Goal: Transaction & Acquisition: Purchase product/service

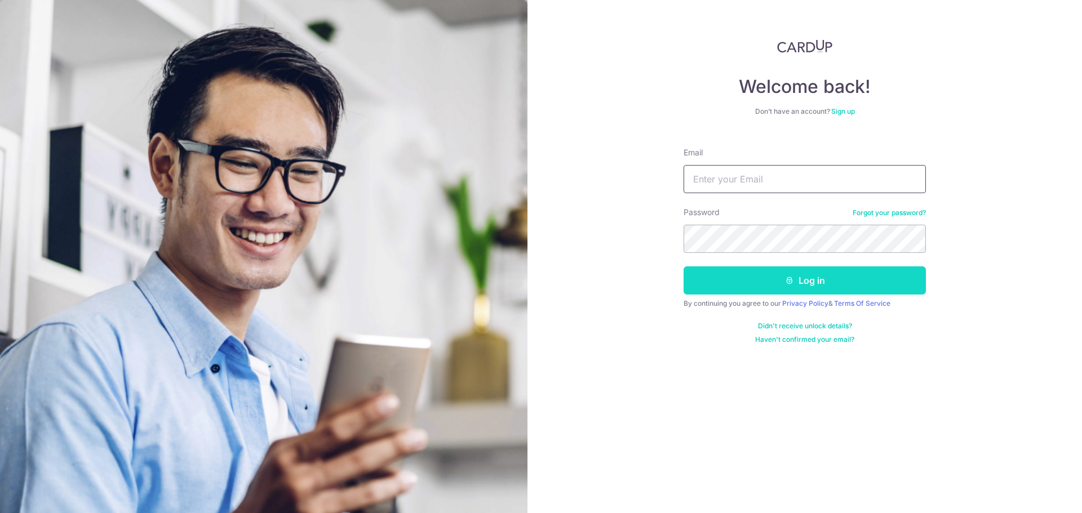
type input "birdzilla@gmail.com"
click at [761, 277] on button "Log in" at bounding box center [804, 280] width 242 height 28
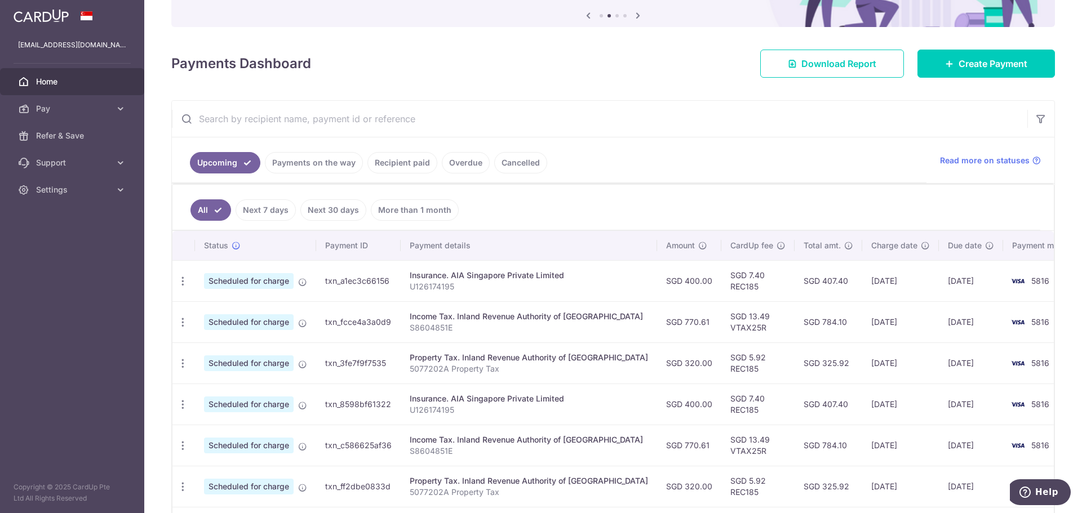
scroll to position [94, 0]
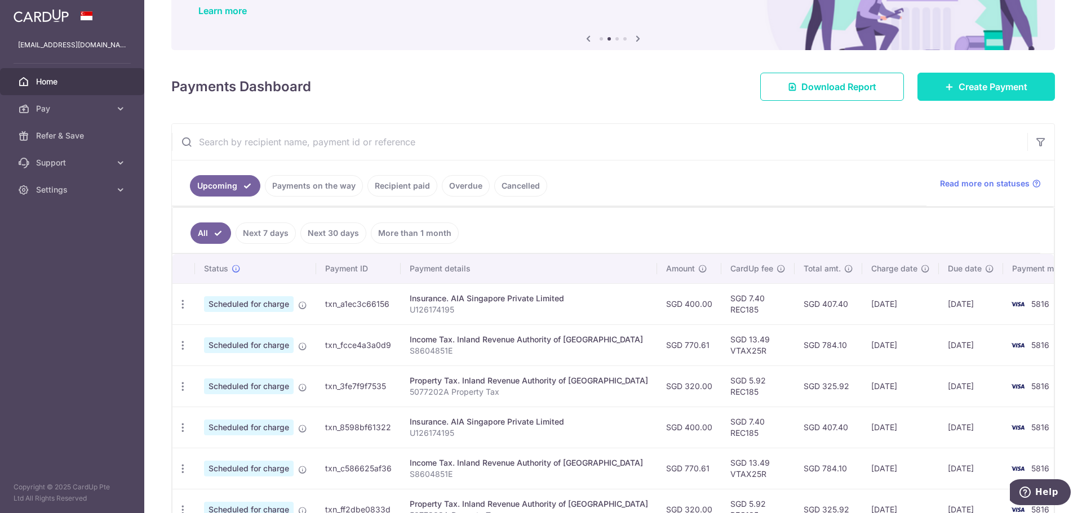
click at [940, 94] on link "Create Payment" at bounding box center [985, 87] width 137 height 28
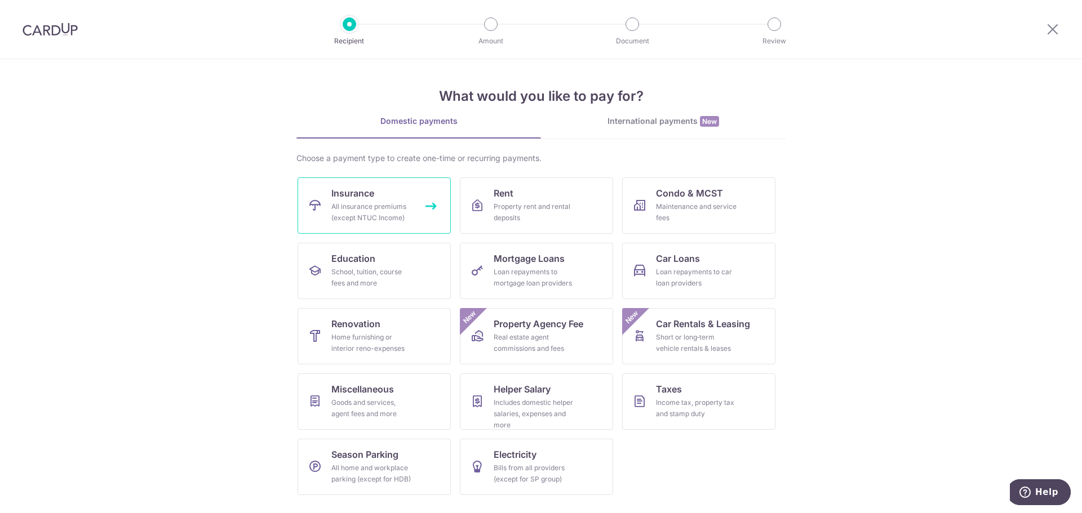
click at [408, 202] on div "All insurance premiums (except NTUC Income)" at bounding box center [371, 212] width 81 height 23
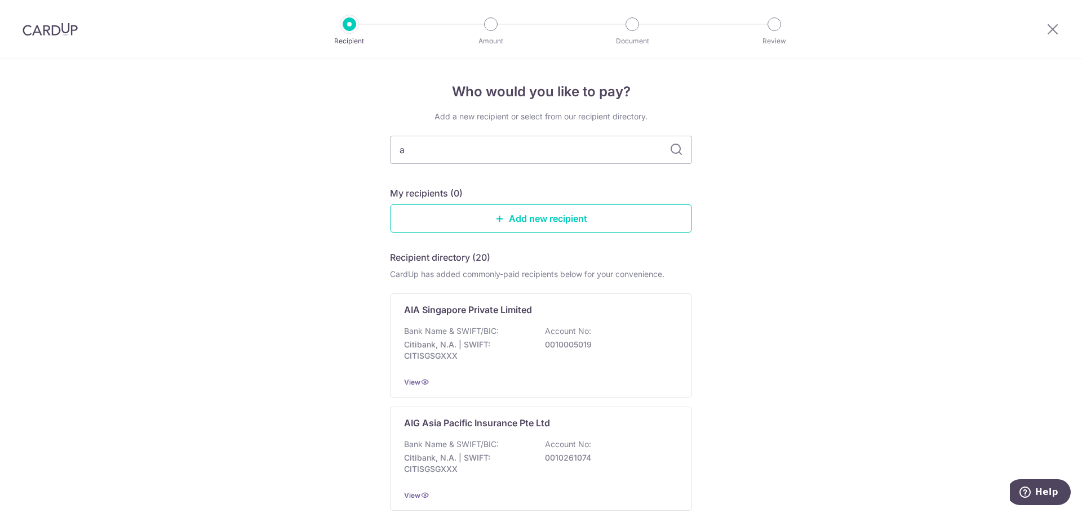
type input "ai"
type input "aia"
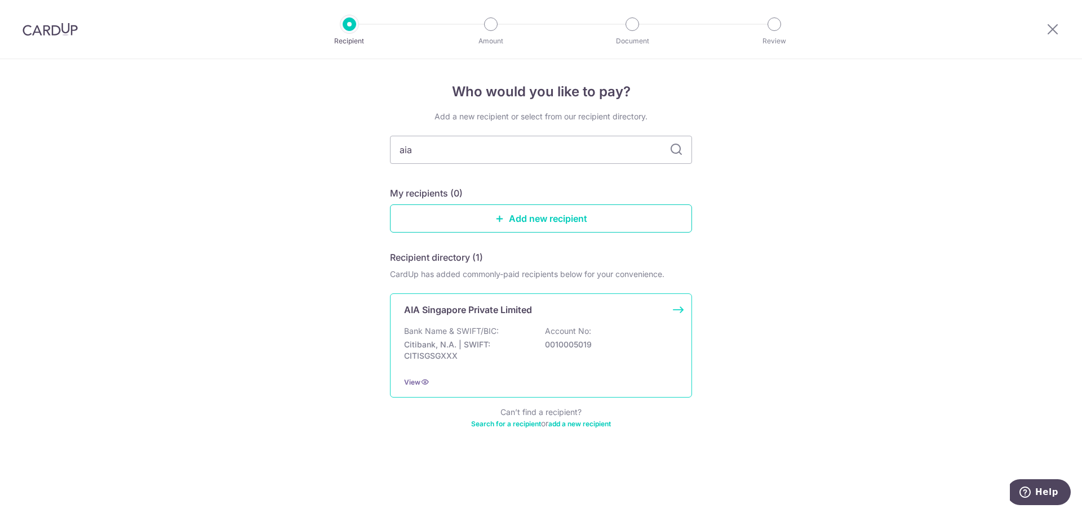
type input "ai"
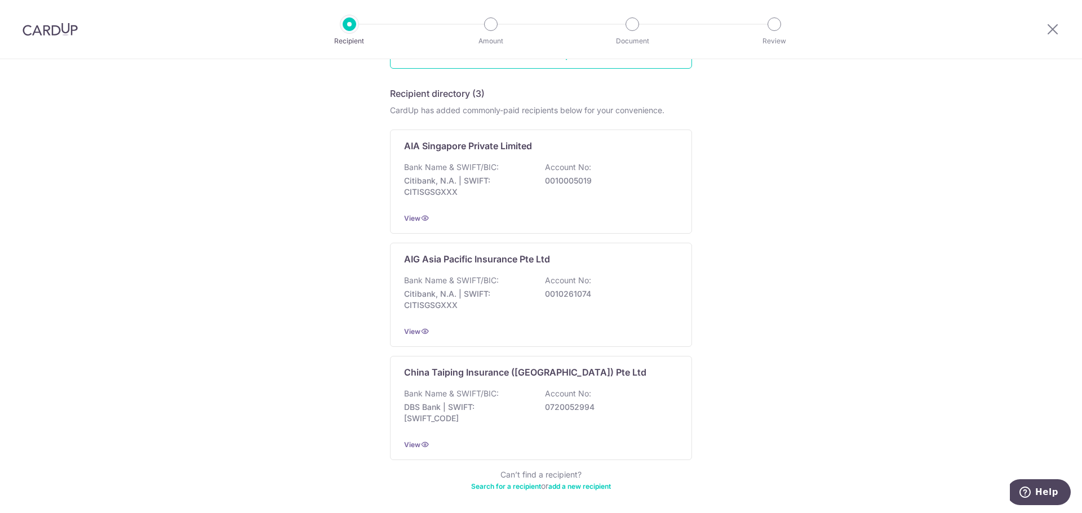
scroll to position [188, 0]
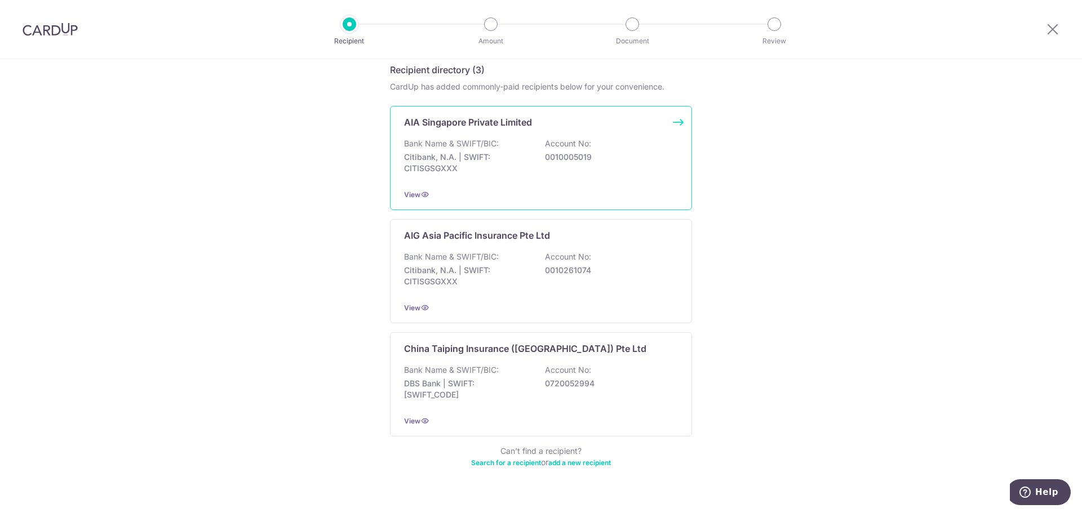
click at [488, 128] on p "AIA Singapore Private Limited" at bounding box center [468, 123] width 128 height 14
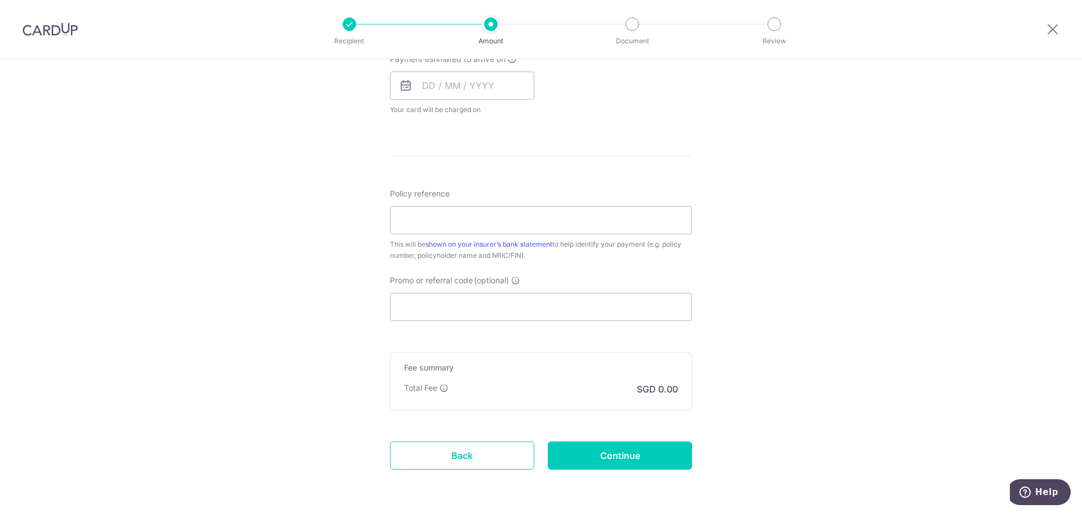
scroll to position [565, 0]
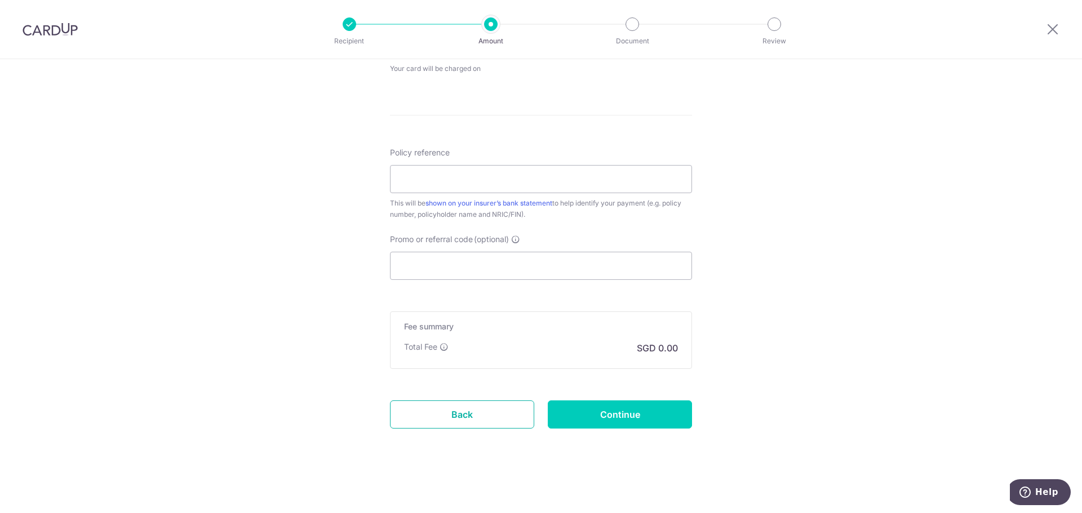
drag, startPoint x: 437, startPoint y: 405, endPoint x: 607, endPoint y: 50, distance: 393.4
click at [438, 405] on link "Back" at bounding box center [462, 415] width 144 height 28
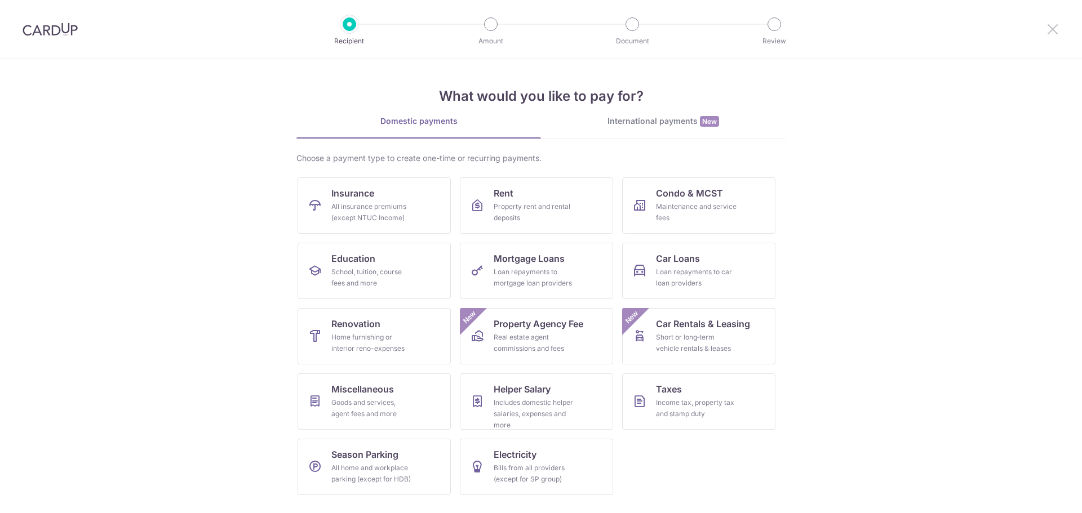
click at [1052, 33] on icon at bounding box center [1053, 29] width 14 height 14
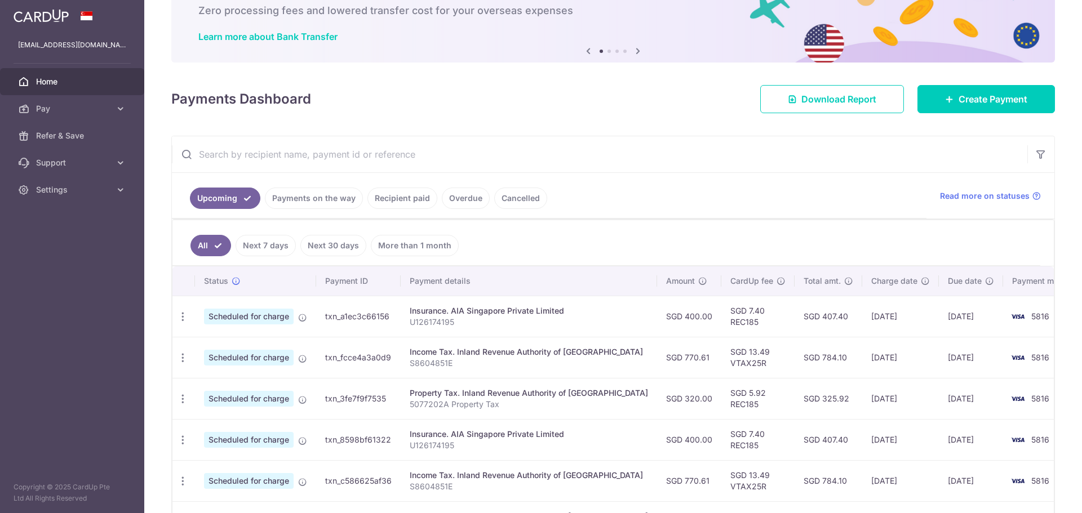
scroll to position [94, 0]
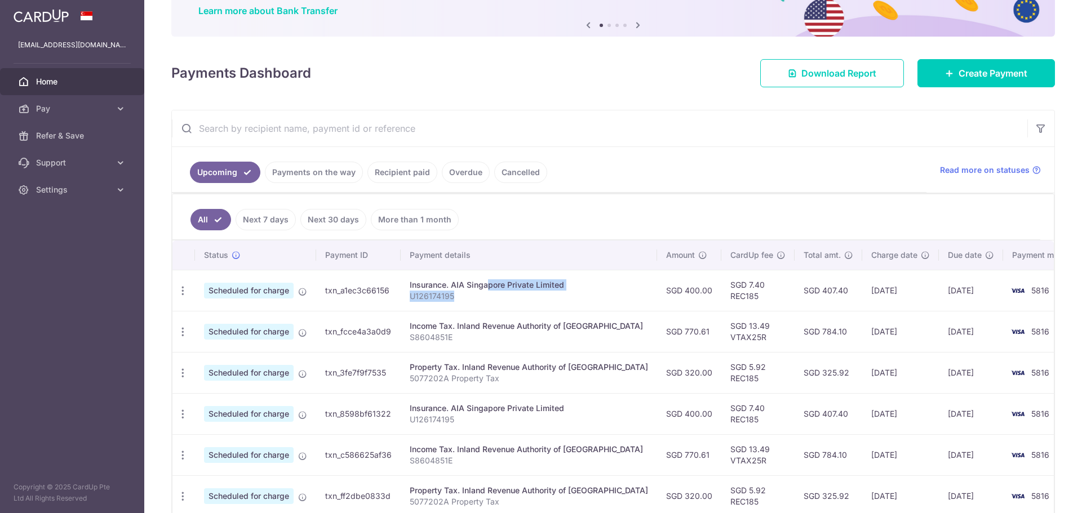
drag, startPoint x: 454, startPoint y: 286, endPoint x: 525, endPoint y: 293, distance: 71.9
click at [525, 293] on td "Insurance. AIA Singapore Private Limited U126174195" at bounding box center [529, 290] width 256 height 41
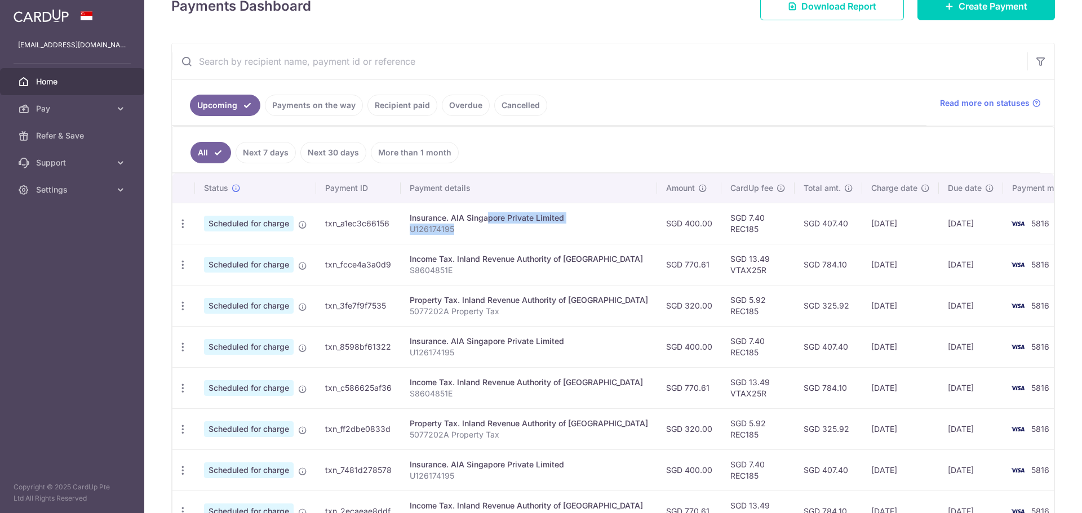
scroll to position [188, 0]
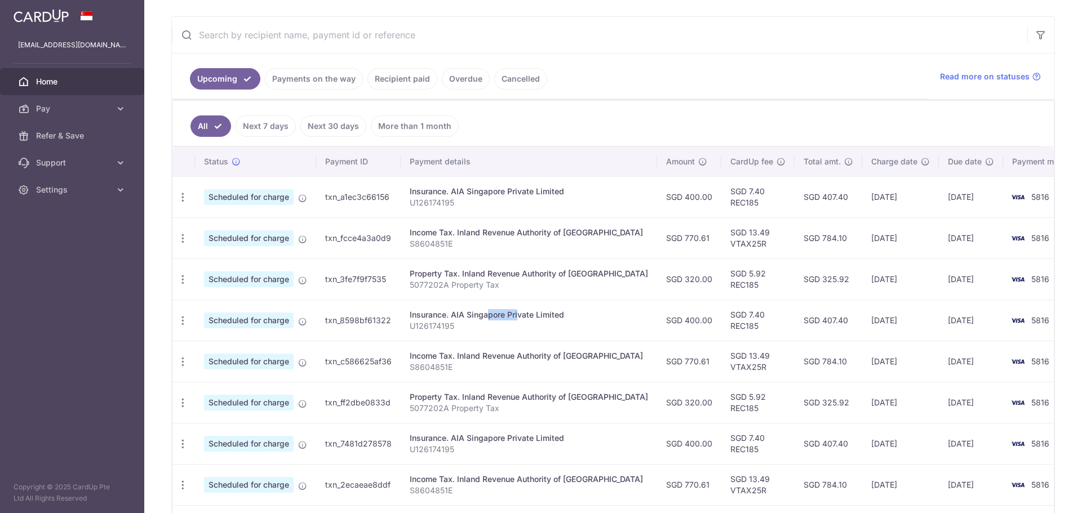
drag, startPoint x: 454, startPoint y: 317, endPoint x: 485, endPoint y: 313, distance: 31.2
click at [485, 313] on div "Insurance. AIA Singapore Private Limited" at bounding box center [529, 314] width 238 height 11
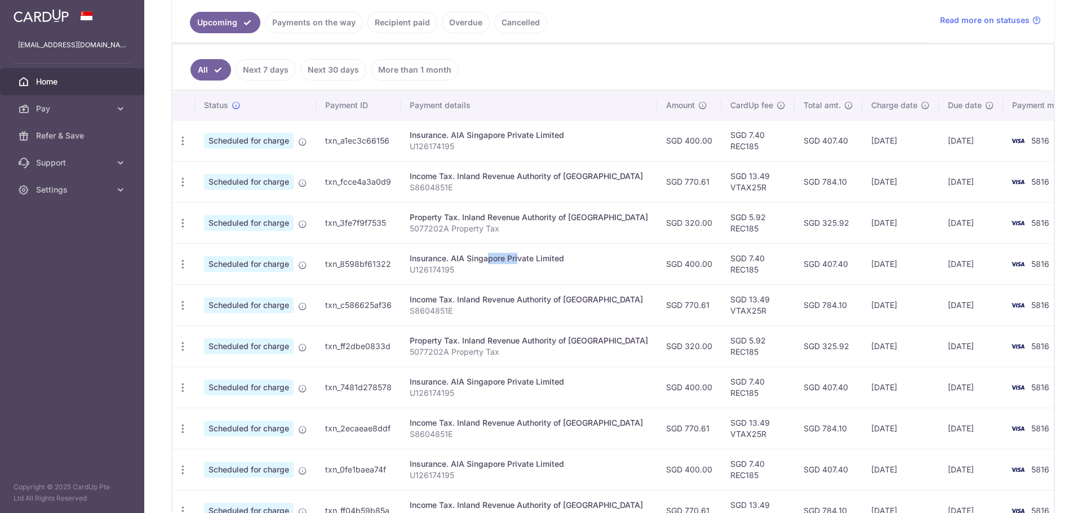
scroll to position [282, 0]
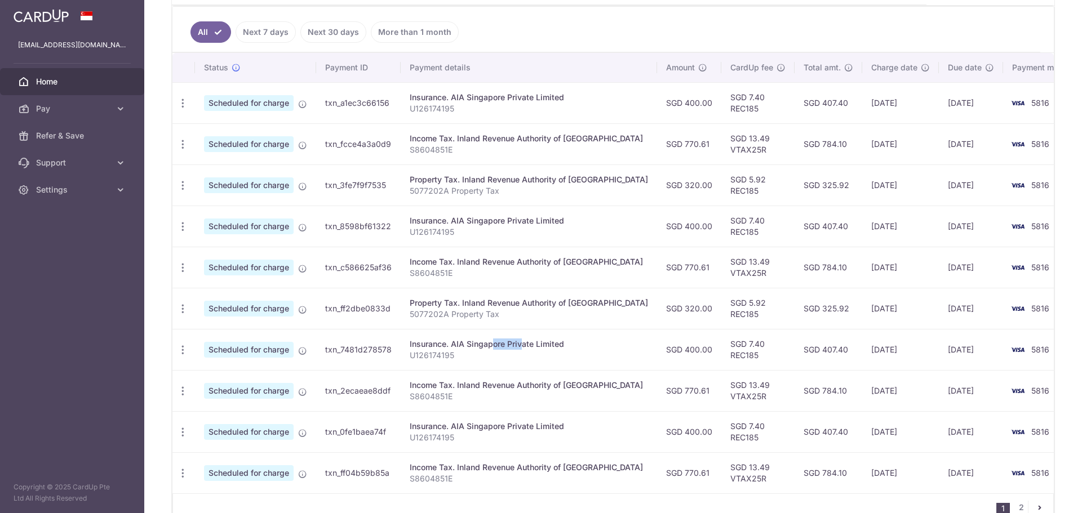
drag, startPoint x: 458, startPoint y: 346, endPoint x: 489, endPoint y: 344, distance: 31.1
click at [489, 344] on div "Insurance. AIA Singapore Private Limited" at bounding box center [529, 344] width 238 height 11
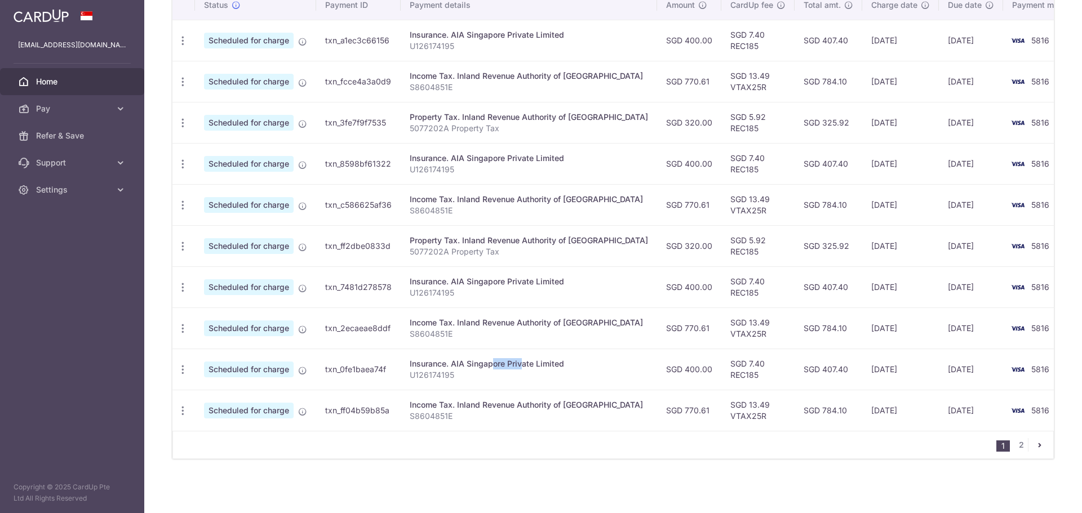
drag, startPoint x: 458, startPoint y: 366, endPoint x: 489, endPoint y: 366, distance: 31.0
click at [489, 366] on div "Insurance. AIA Singapore Private Limited" at bounding box center [529, 363] width 238 height 11
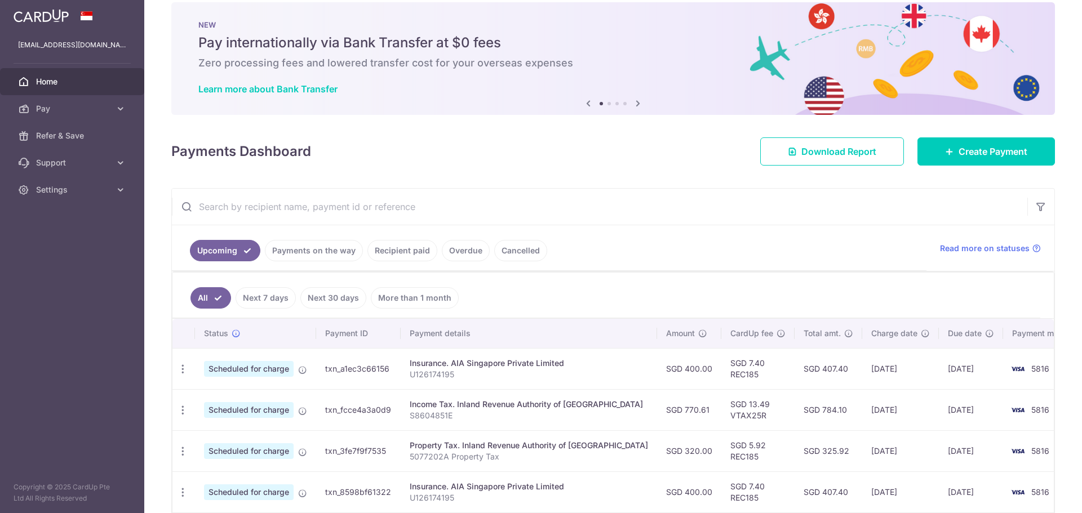
scroll to position [0, 0]
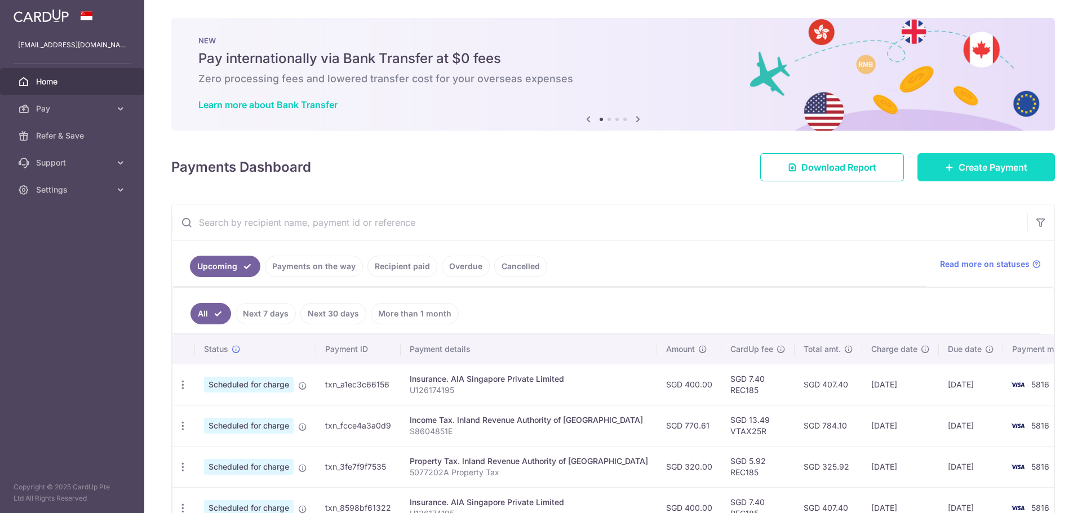
click at [961, 177] on link "Create Payment" at bounding box center [985, 167] width 137 height 28
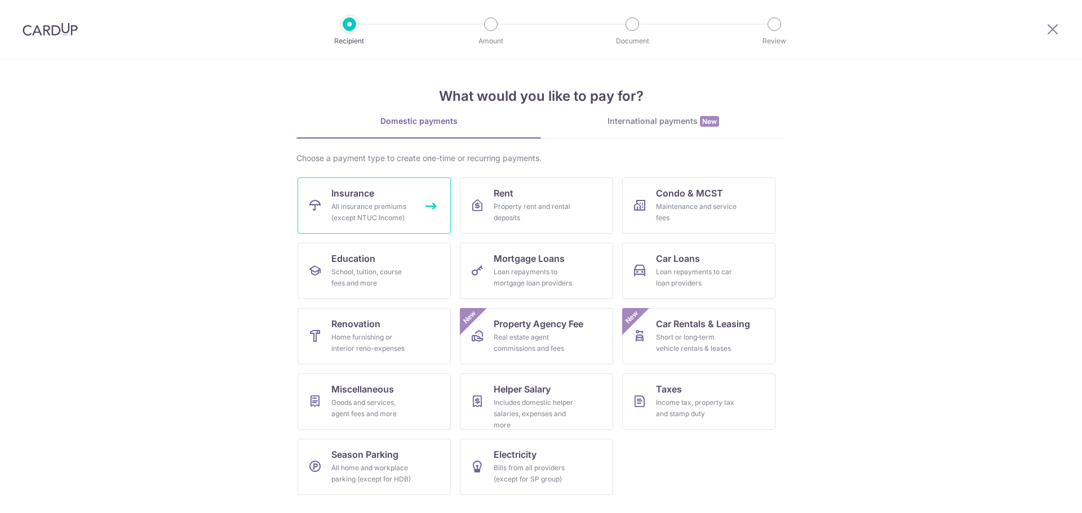
click at [341, 214] on div "All insurance premiums (except NTUC Income)" at bounding box center [371, 212] width 81 height 23
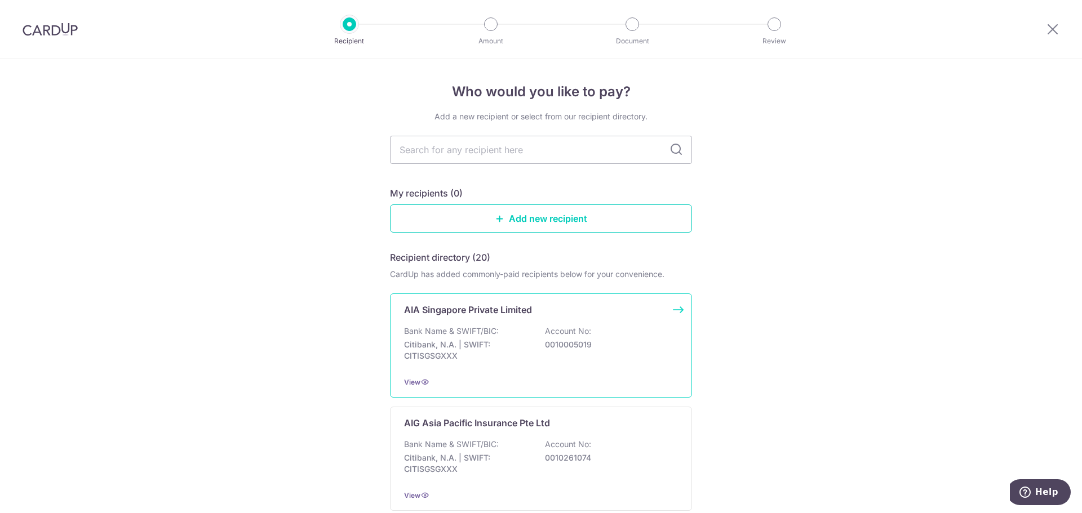
click at [463, 337] on div "Bank Name & SWIFT/BIC: Citibank, N.A. | SWIFT: CITISGSGXXX Account No: 00100050…" at bounding box center [541, 347] width 274 height 42
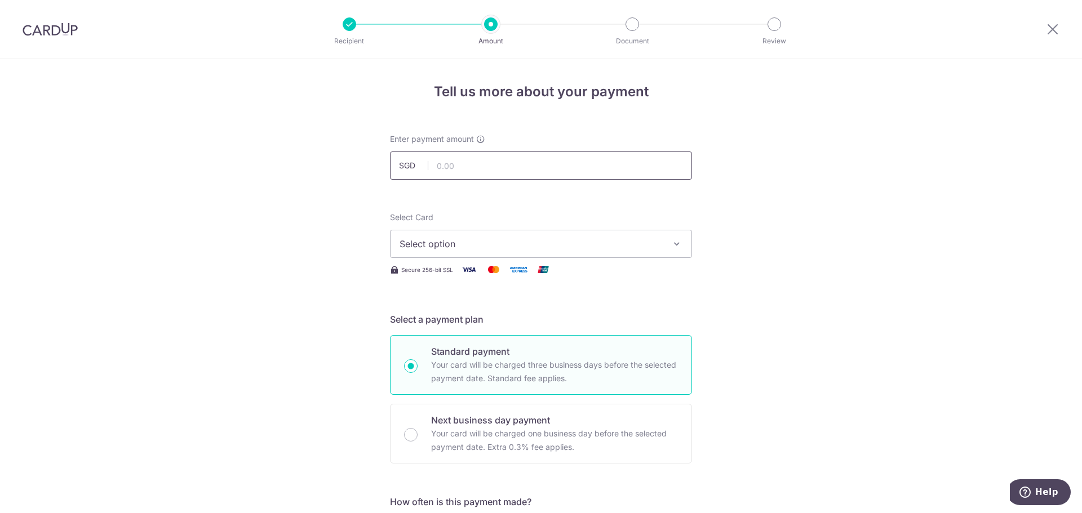
click at [491, 167] on input "text" at bounding box center [541, 166] width 302 height 28
type input "1,455.01"
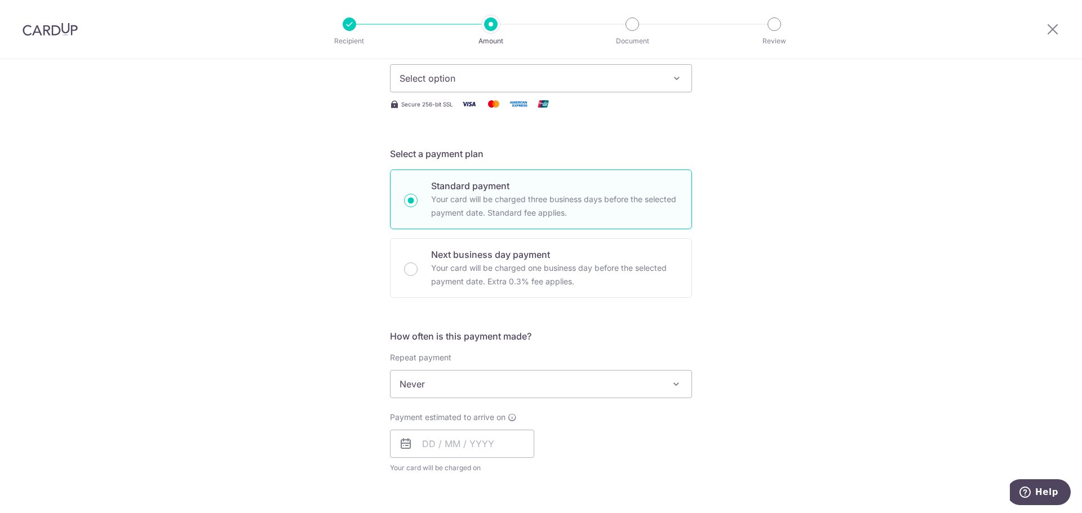
scroll to position [188, 0]
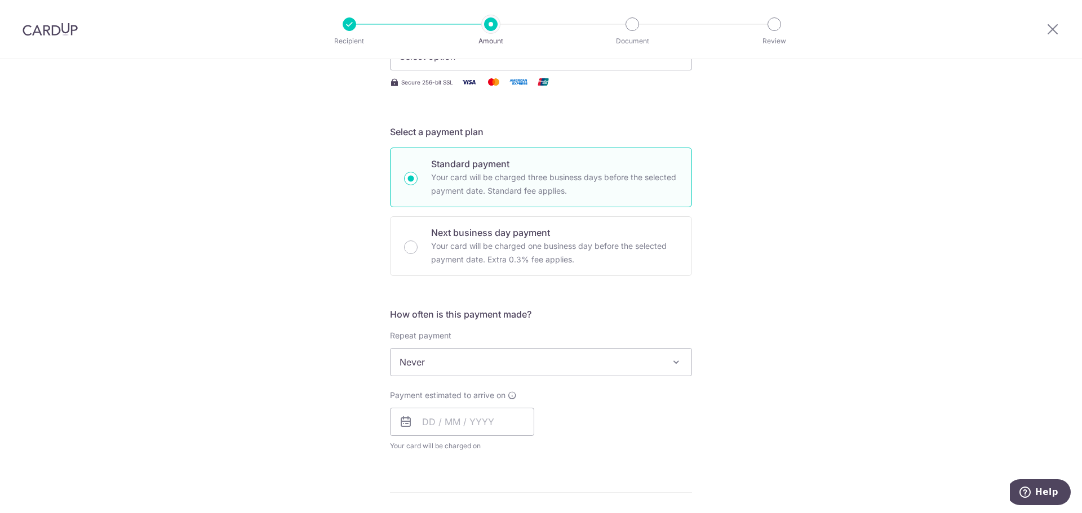
click at [430, 357] on span "Never" at bounding box center [540, 362] width 301 height 27
click at [354, 393] on div "Tell us more about your payment Enter payment amount SGD 1,455.01 1455.01 Selec…" at bounding box center [541, 381] width 1082 height 1019
click at [485, 424] on input "text" at bounding box center [462, 422] width 144 height 28
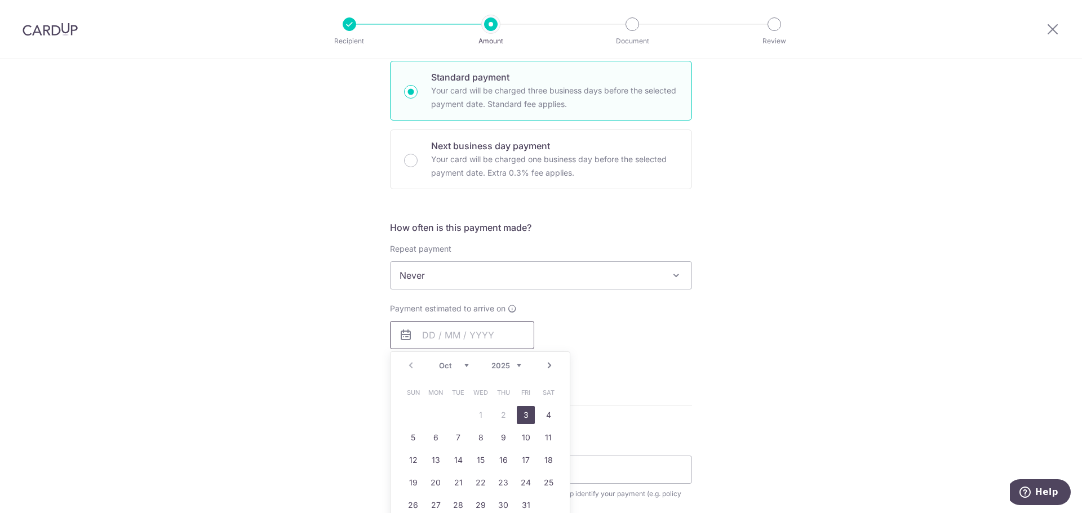
scroll to position [376, 0]
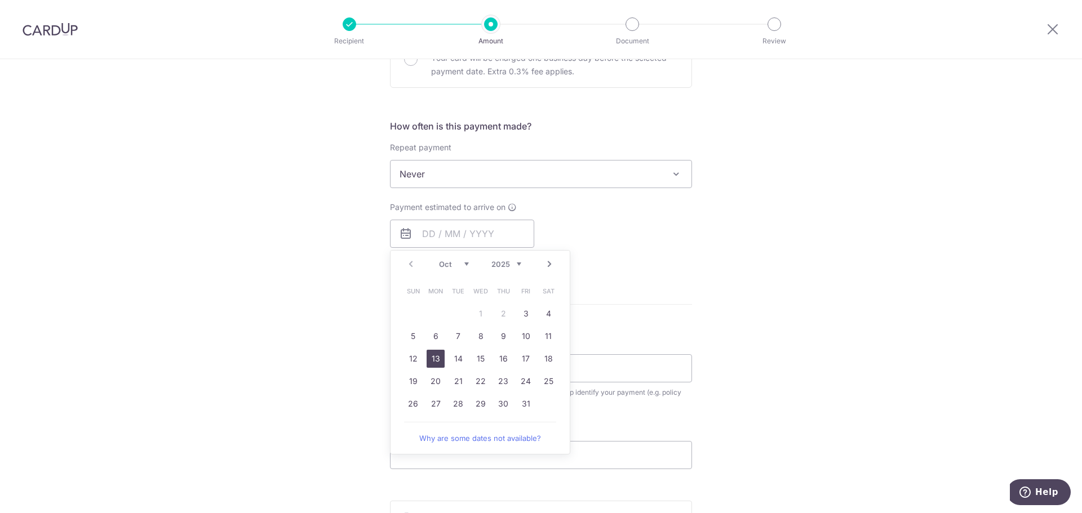
click at [438, 361] on link "13" at bounding box center [436, 359] width 18 height 18
type input "13/10/2025"
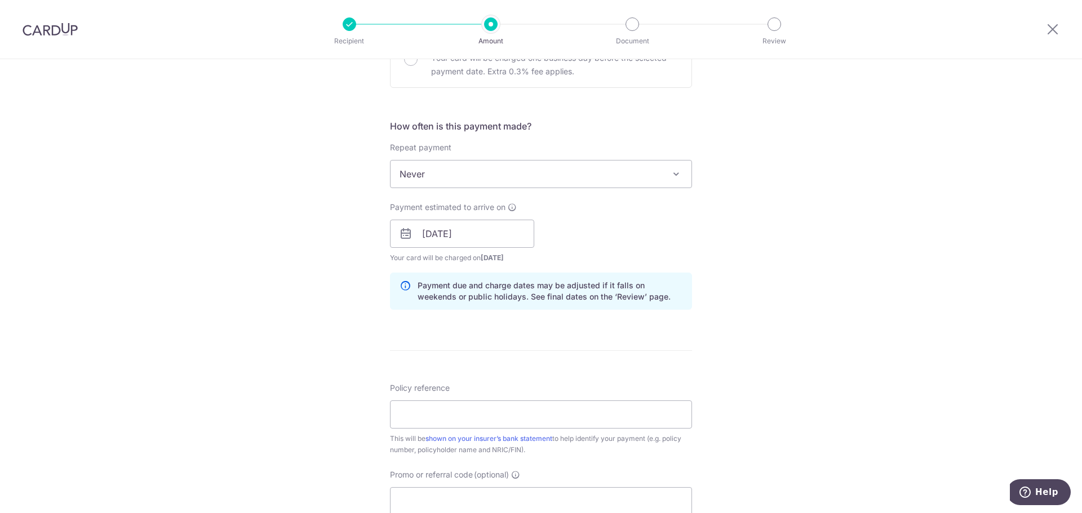
click at [327, 330] on div "Tell us more about your payment Enter payment amount SGD 1,455.01 1455.01 Selec…" at bounding box center [541, 215] width 1082 height 1065
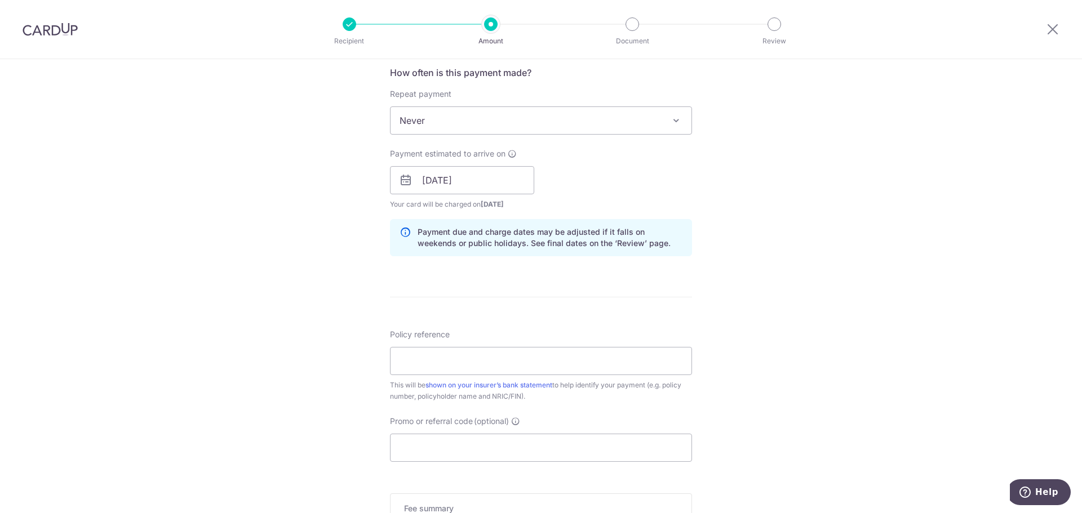
scroll to position [469, 0]
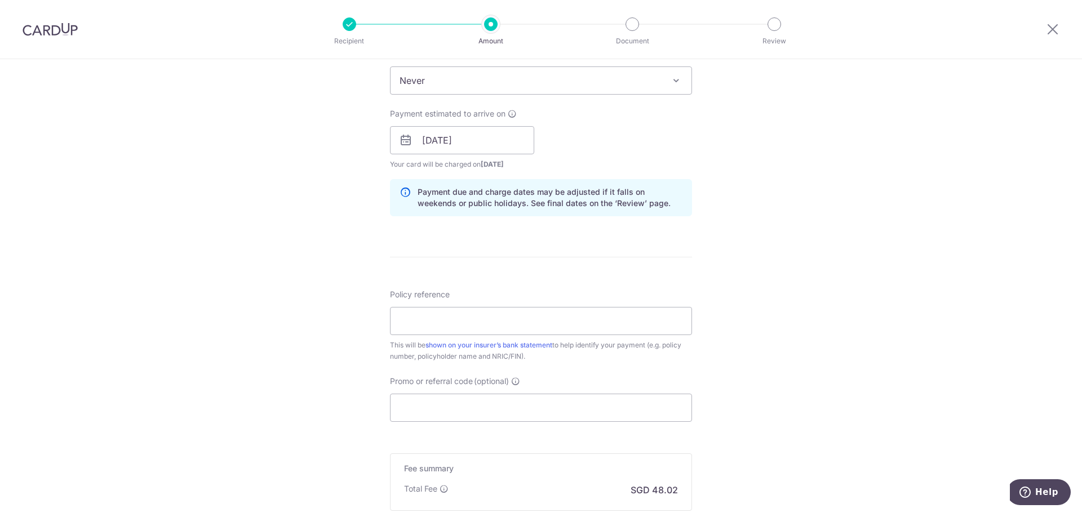
click at [451, 238] on form "Enter payment amount SGD 1,455.01 1455.01 Select Card Select option Add credit …" at bounding box center [541, 133] width 302 height 938
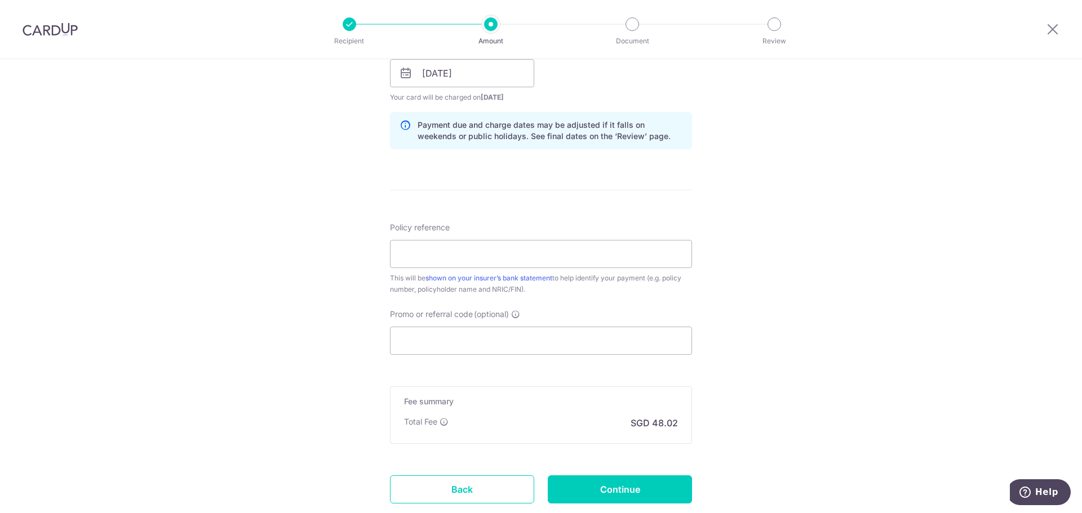
scroll to position [563, 0]
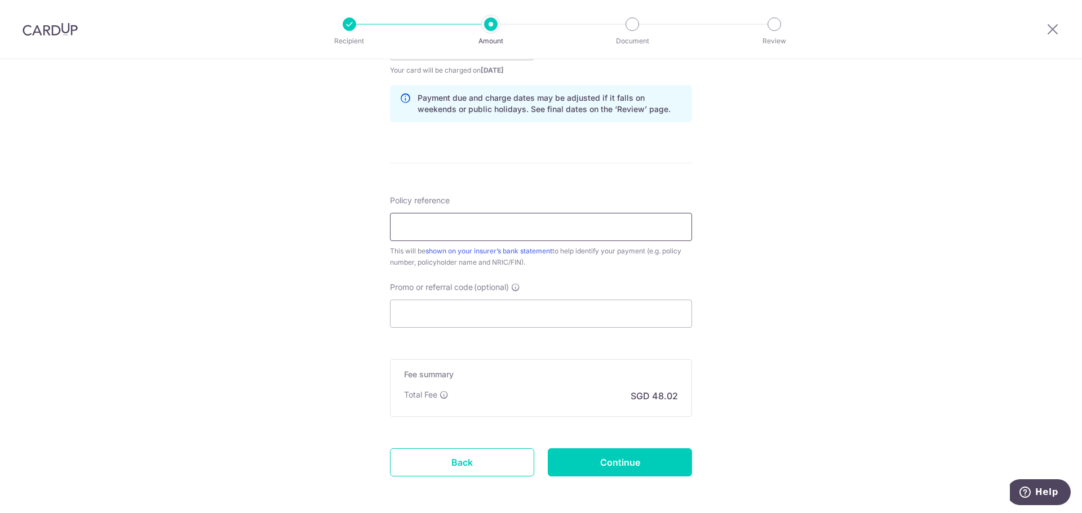
click at [472, 226] on input "Policy reference" at bounding box center [541, 227] width 302 height 28
click at [452, 223] on input "Policy reference" at bounding box center [541, 227] width 302 height 28
paste input "L548302464"
type input "L548302464"
click at [510, 316] on input "Promo or referral code (optional)" at bounding box center [541, 314] width 302 height 28
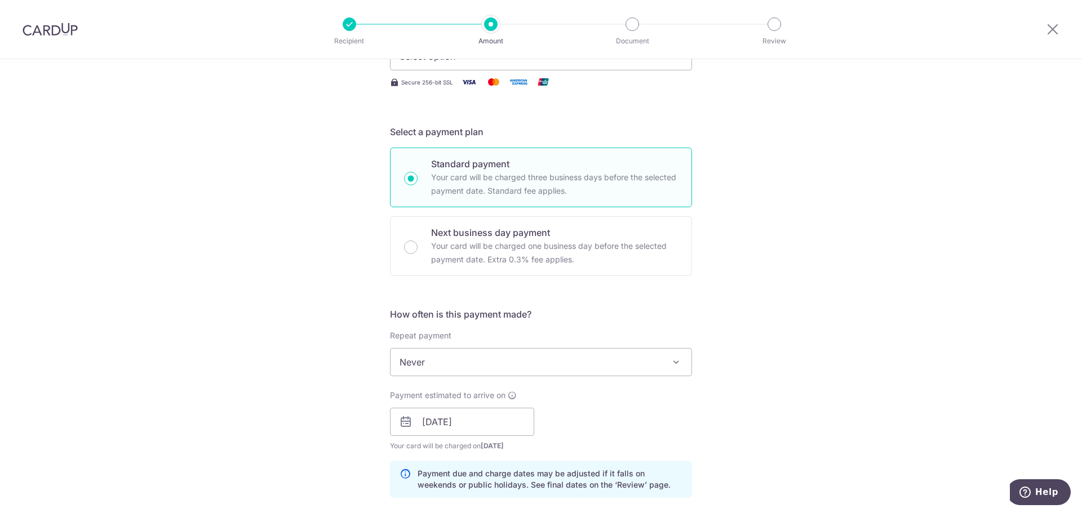
scroll to position [94, 0]
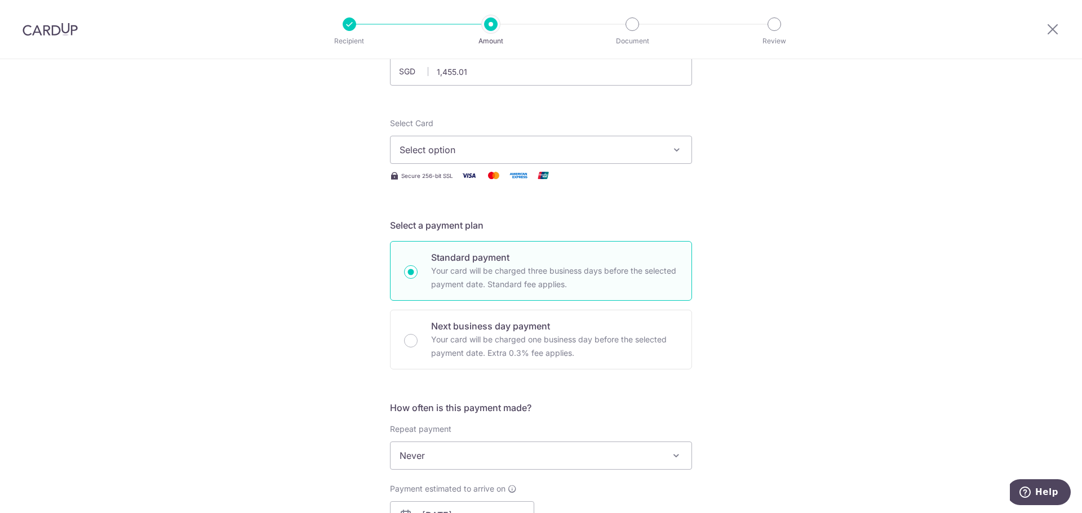
click at [506, 148] on span "Select option" at bounding box center [530, 150] width 263 height 14
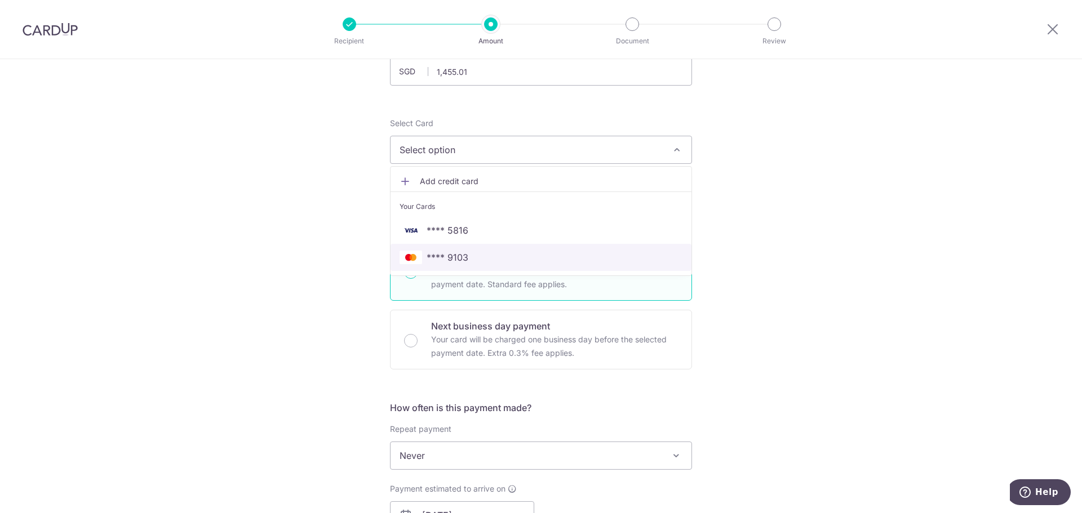
drag, startPoint x: 491, startPoint y: 259, endPoint x: 478, endPoint y: 259, distance: 13.0
click at [491, 259] on span "**** 9103" at bounding box center [540, 258] width 283 height 14
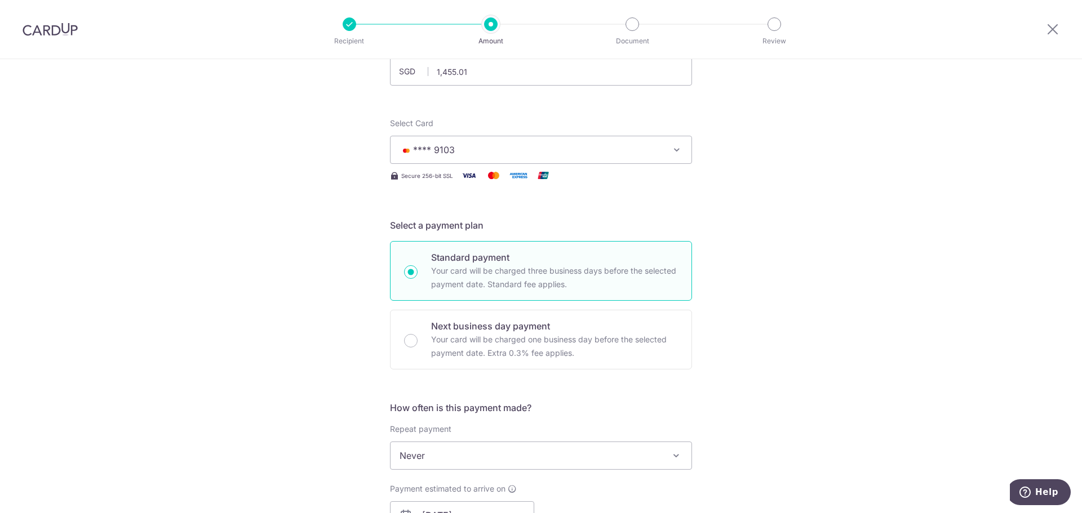
click at [312, 256] on div "Tell us more about your payment Enter payment amount SGD 1,455.01 1455.01 Selec…" at bounding box center [541, 497] width 1082 height 1065
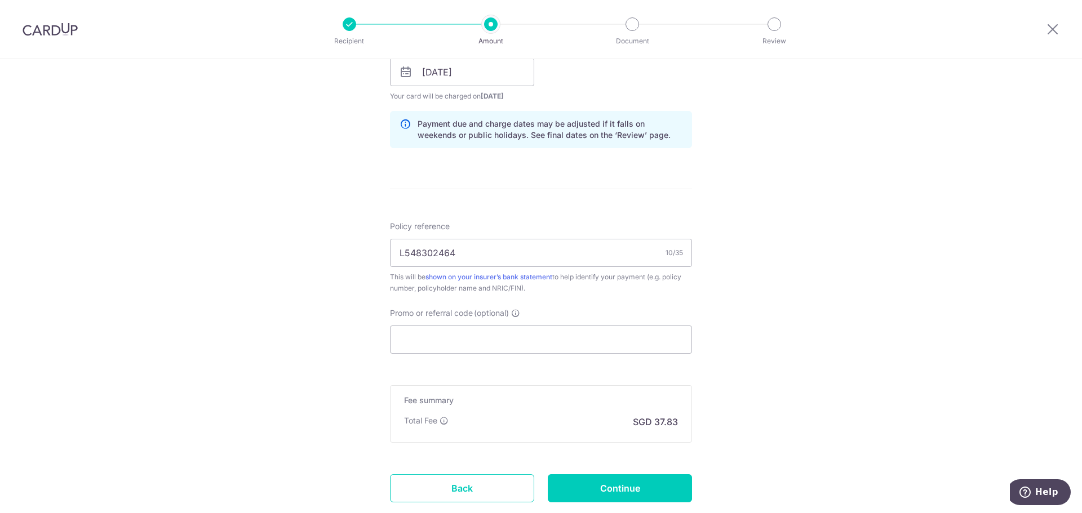
scroll to position [563, 0]
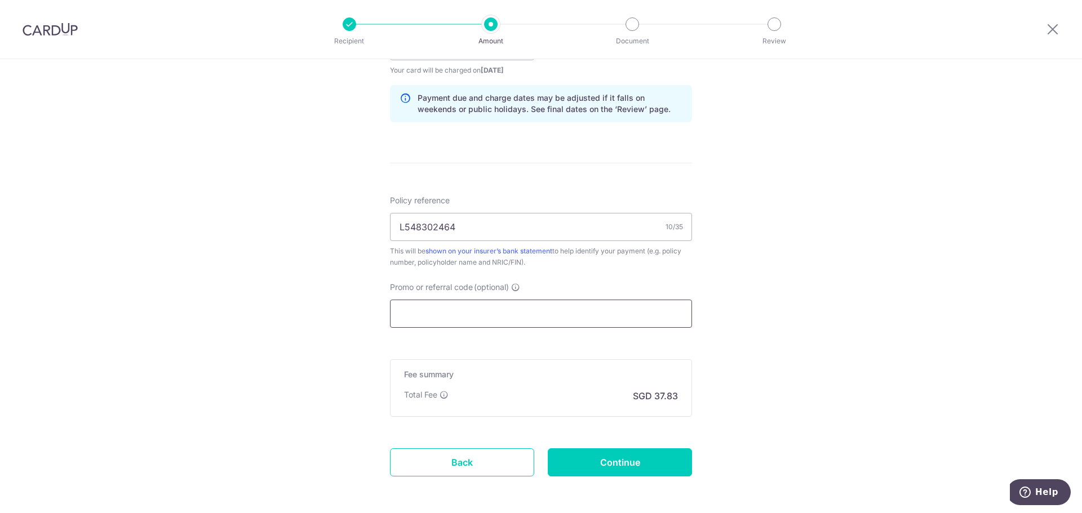
click at [505, 316] on input "Promo or referral code (optional)" at bounding box center [541, 314] width 302 height 28
paste input "OCBC90NMC"
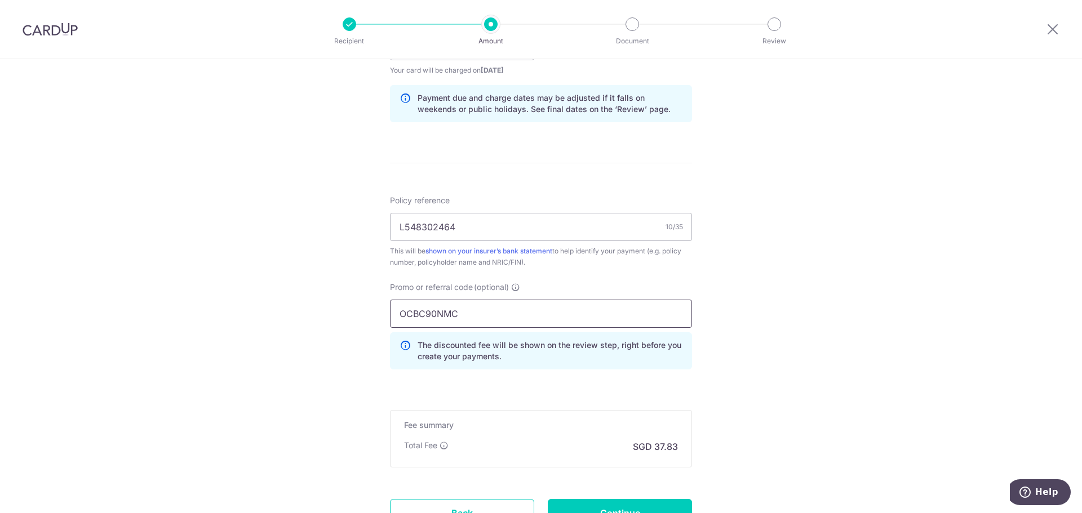
type input "OCBC90NMC"
click at [754, 387] on div "Tell us more about your payment Enter payment amount SGD 1,455.01 1455.01 Selec…" at bounding box center [541, 54] width 1082 height 1116
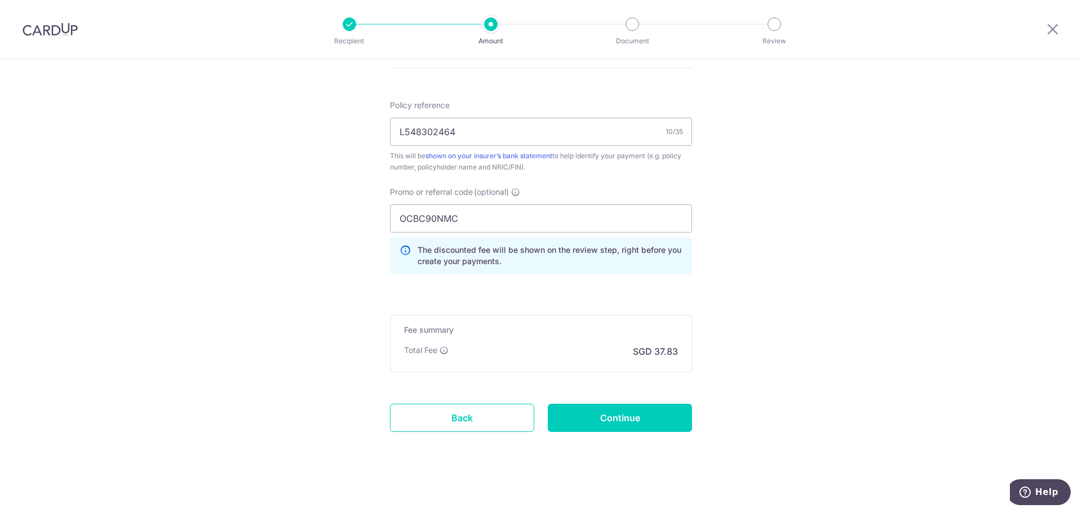
scroll to position [662, 0]
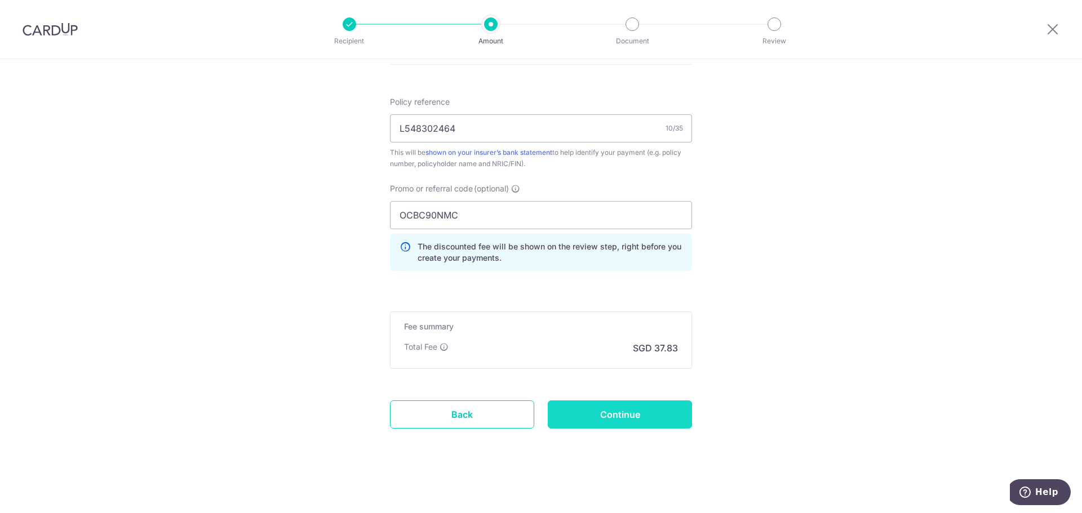
click at [638, 415] on input "Continue" at bounding box center [620, 415] width 144 height 28
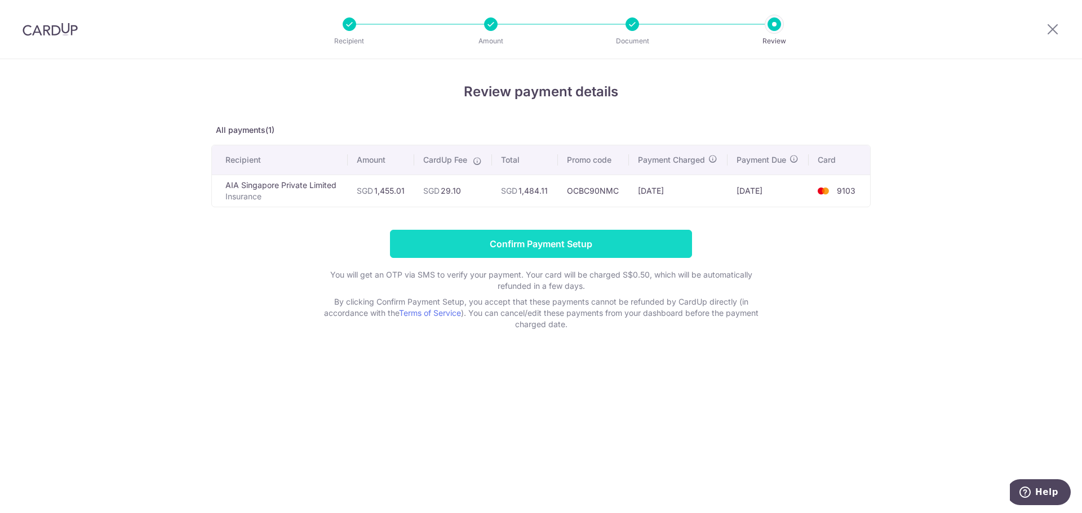
click at [666, 248] on input "Confirm Payment Setup" at bounding box center [541, 244] width 302 height 28
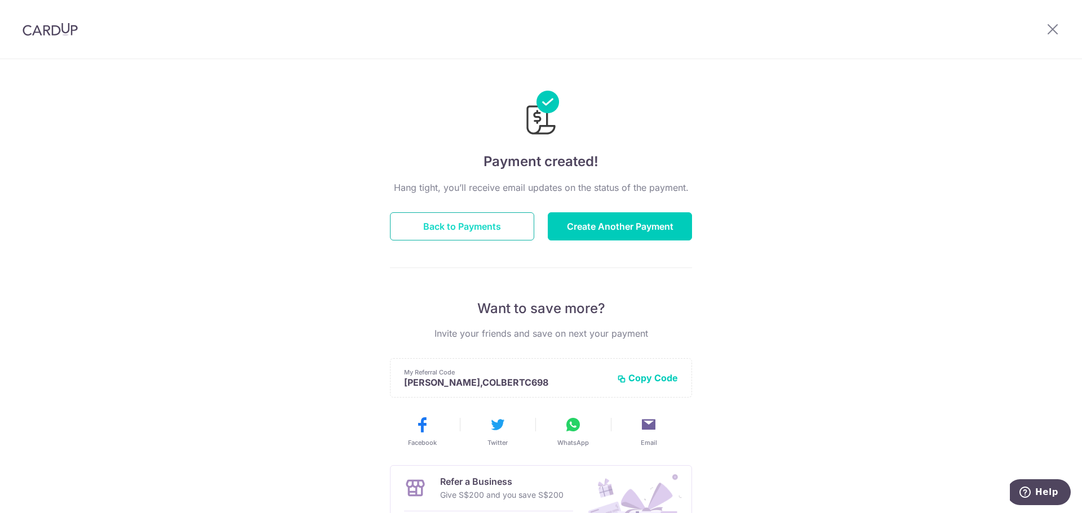
click at [425, 226] on button "Back to Payments" at bounding box center [462, 226] width 144 height 28
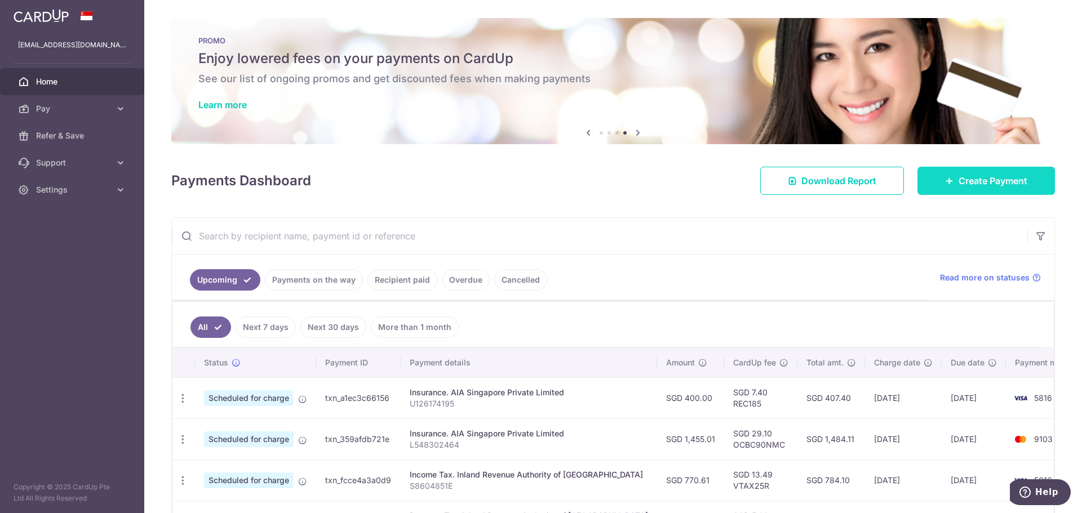
click at [975, 185] on span "Create Payment" at bounding box center [992, 181] width 69 height 14
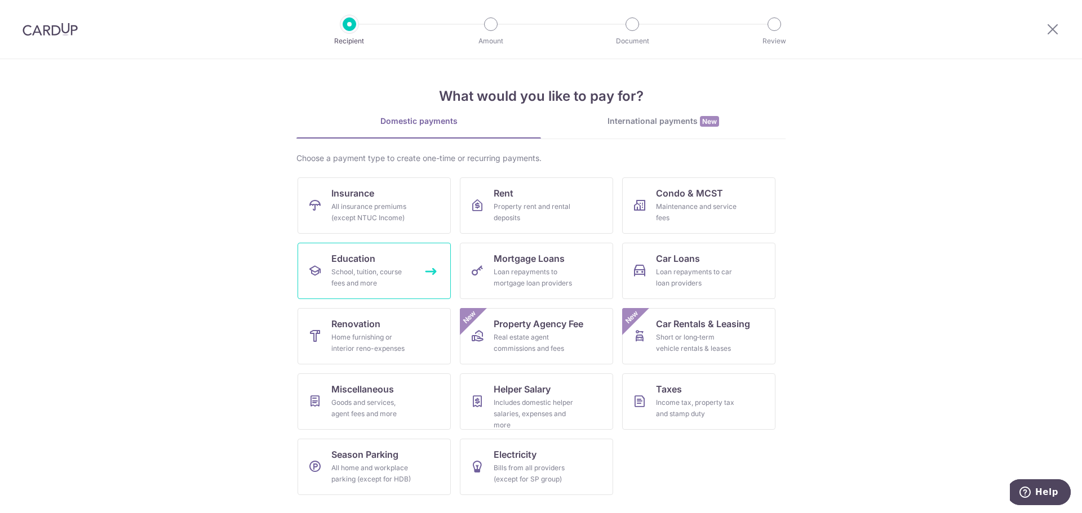
click at [371, 281] on div "School, tuition, course fees and more" at bounding box center [371, 277] width 81 height 23
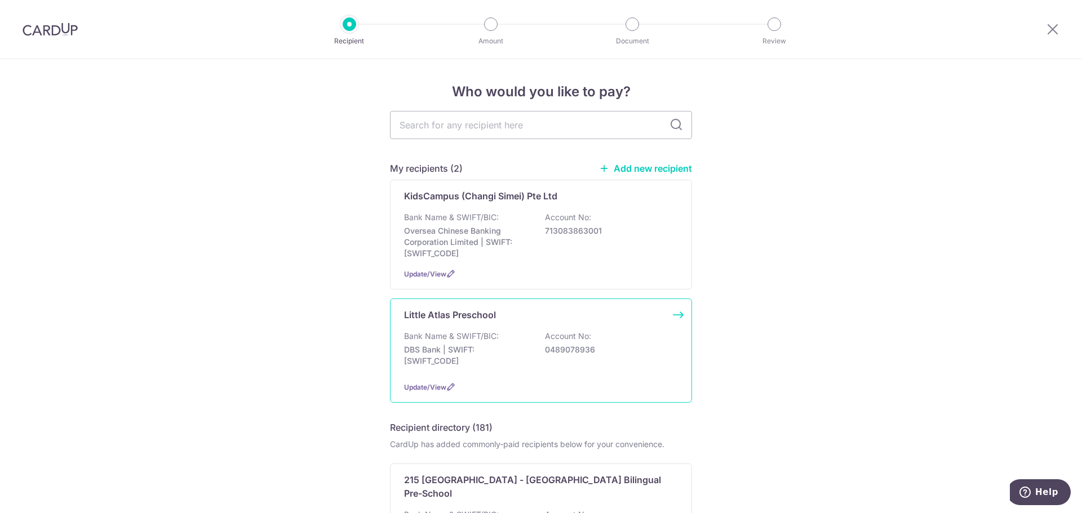
click at [542, 359] on div "Bank Name & SWIFT/BIC: DBS Bank | SWIFT: [SWIFT_CODE] Account No: 0489078936" at bounding box center [541, 352] width 274 height 42
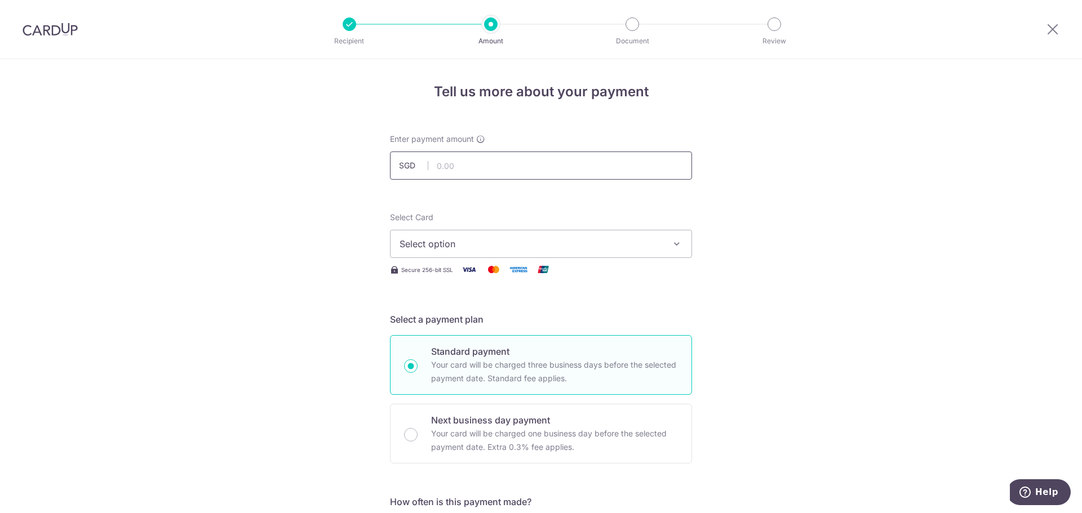
click at [605, 170] on input "text" at bounding box center [541, 166] width 302 height 28
type input "1,313.20"
click at [545, 236] on button "Select option" at bounding box center [541, 244] width 302 height 28
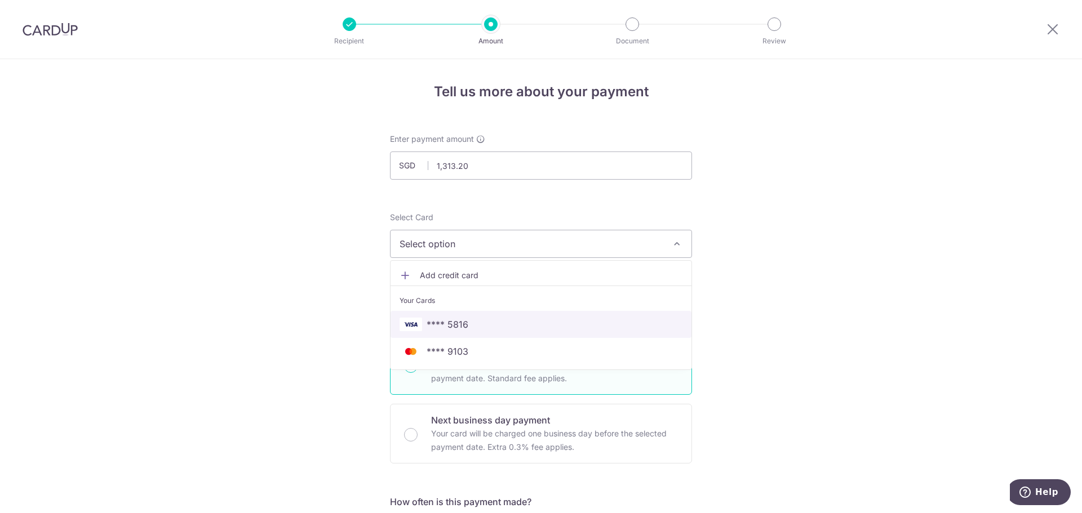
click at [518, 328] on span "**** 5816" at bounding box center [540, 325] width 283 height 14
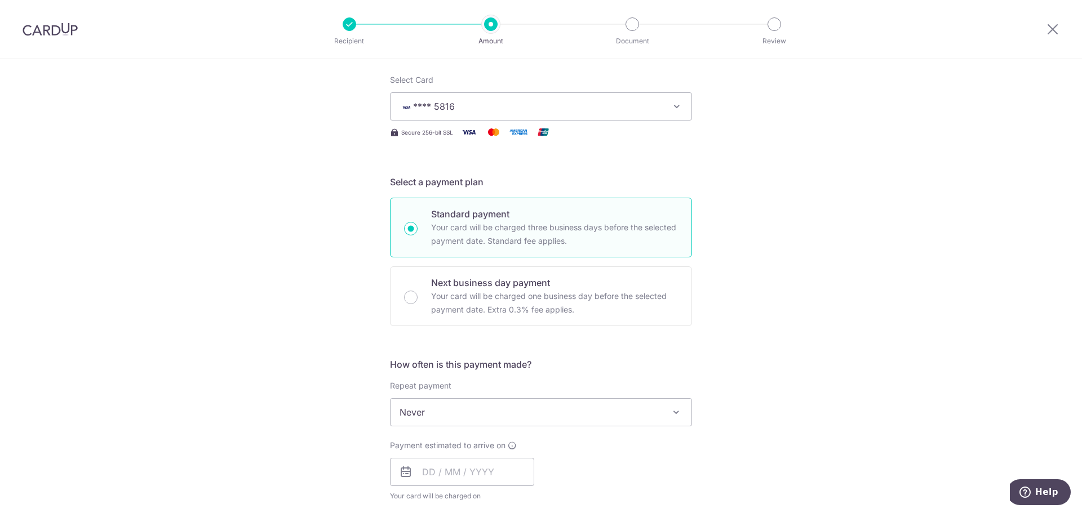
scroll to position [188, 0]
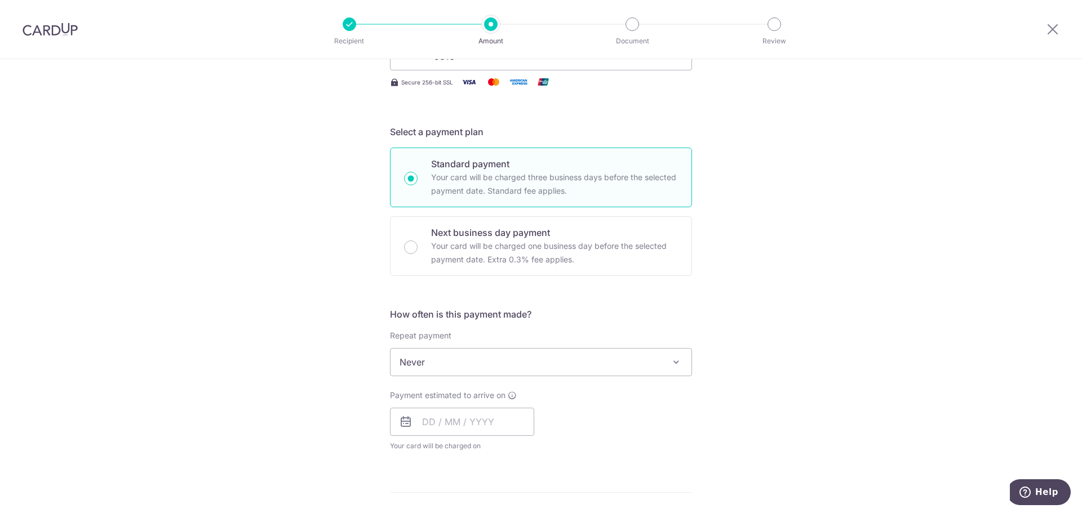
click at [417, 360] on span "Never" at bounding box center [540, 362] width 301 height 27
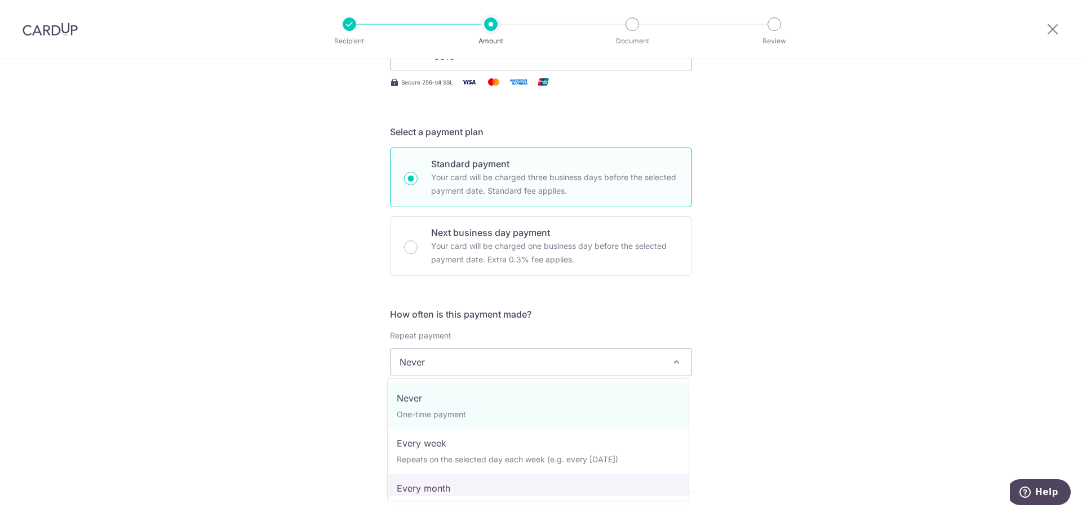
select select "3"
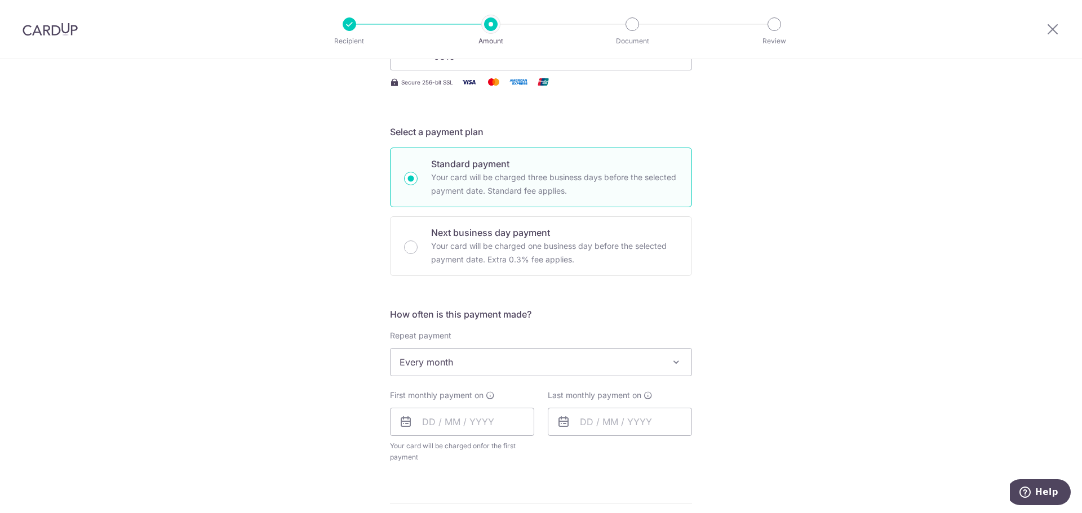
click at [300, 394] on div "Tell us more about your payment Enter payment amount SGD 1,313.20 1313.20 Selec…" at bounding box center [541, 387] width 1082 height 1030
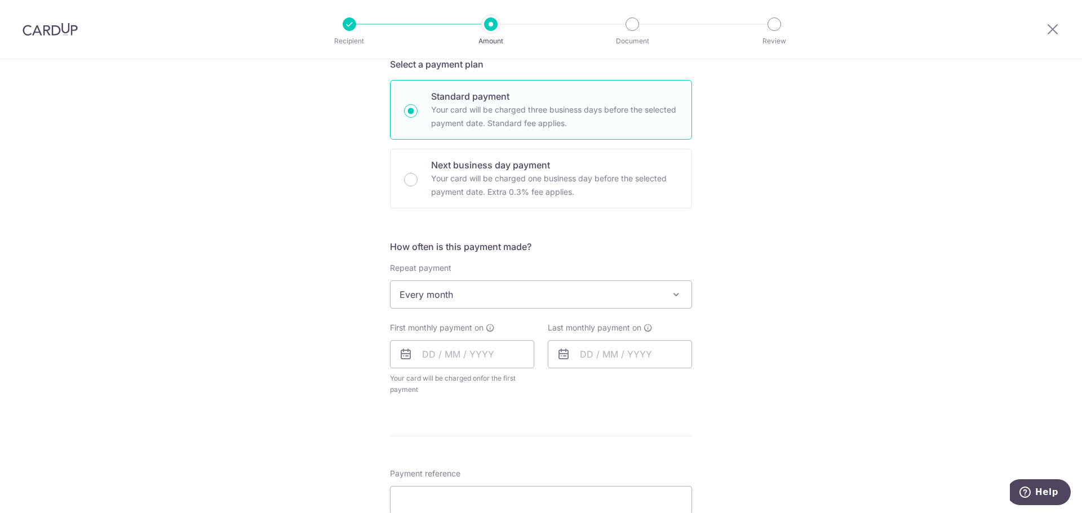
scroll to position [282, 0]
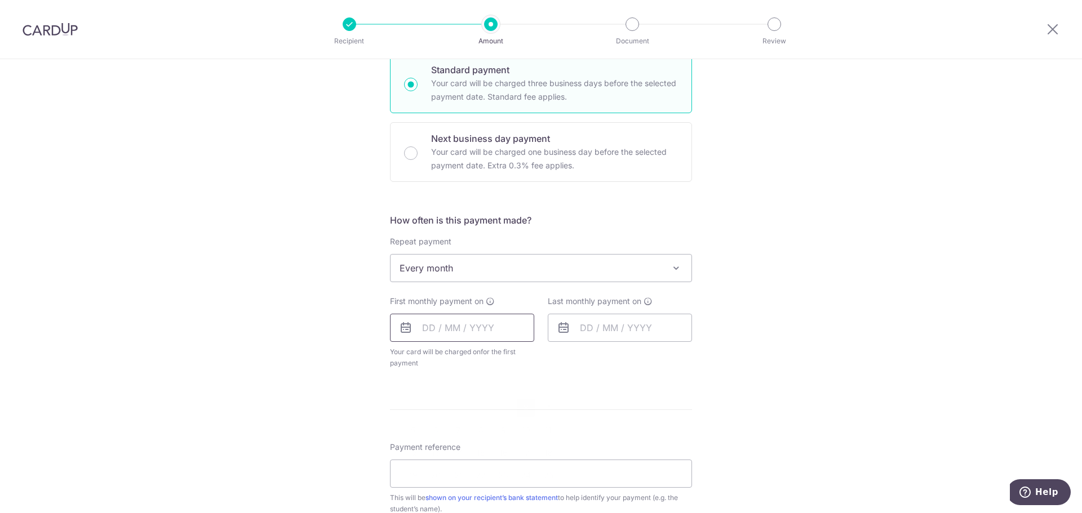
click at [469, 331] on input "text" at bounding box center [462, 328] width 144 height 28
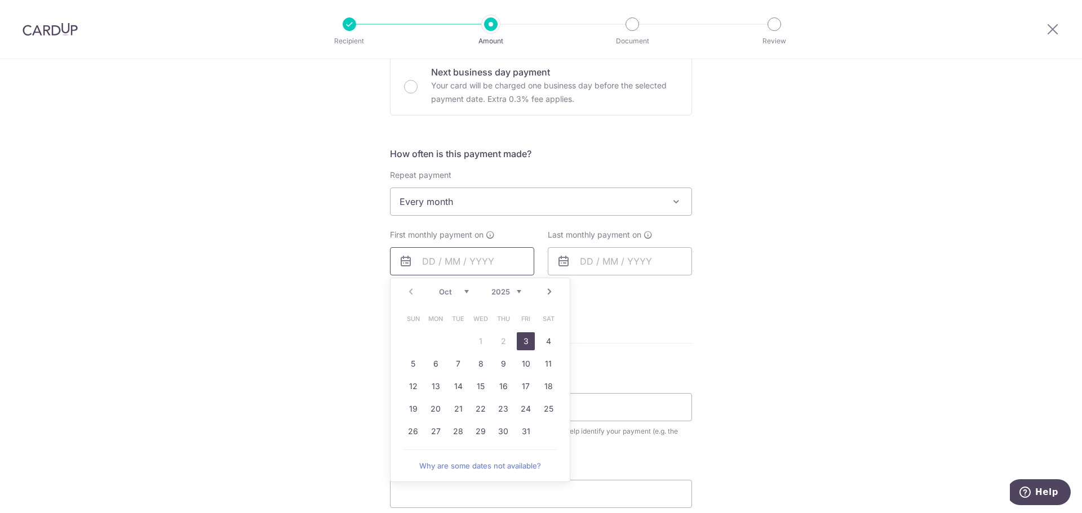
scroll to position [376, 0]
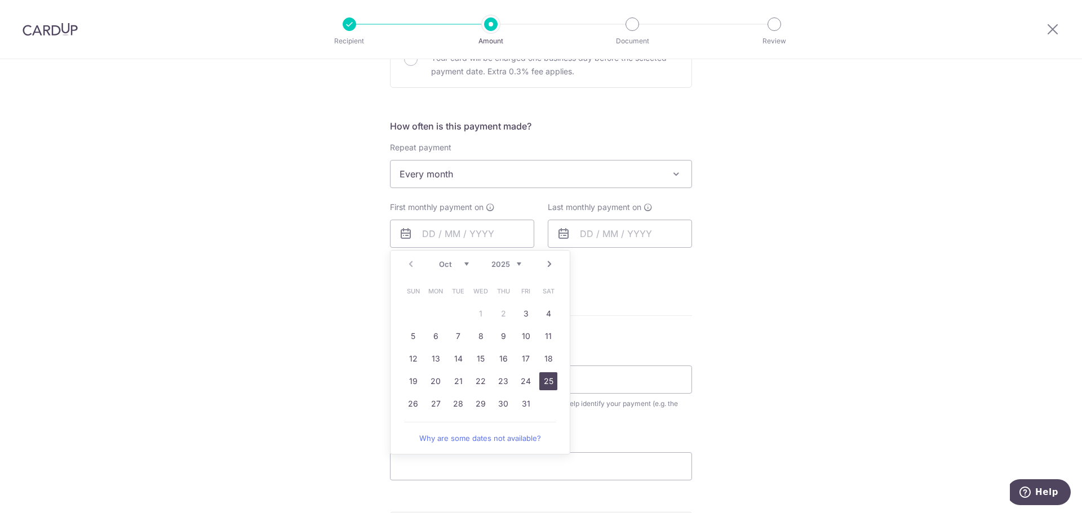
click at [548, 384] on link "25" at bounding box center [548, 381] width 18 height 18
type input "25/10/2025"
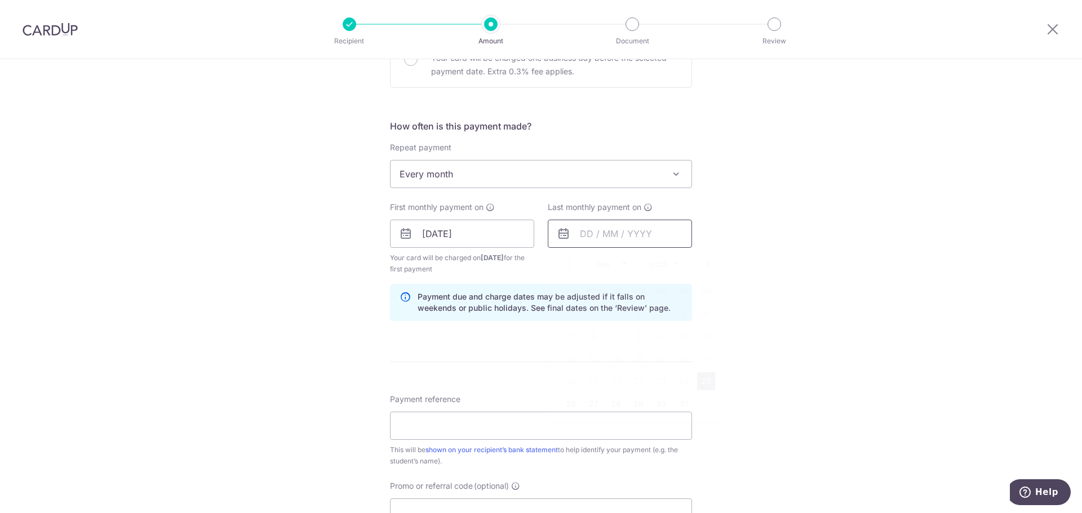
click at [607, 237] on input "text" at bounding box center [620, 234] width 144 height 28
click at [701, 264] on link "Next" at bounding box center [707, 264] width 14 height 14
click at [703, 264] on link "Next" at bounding box center [707, 264] width 14 height 14
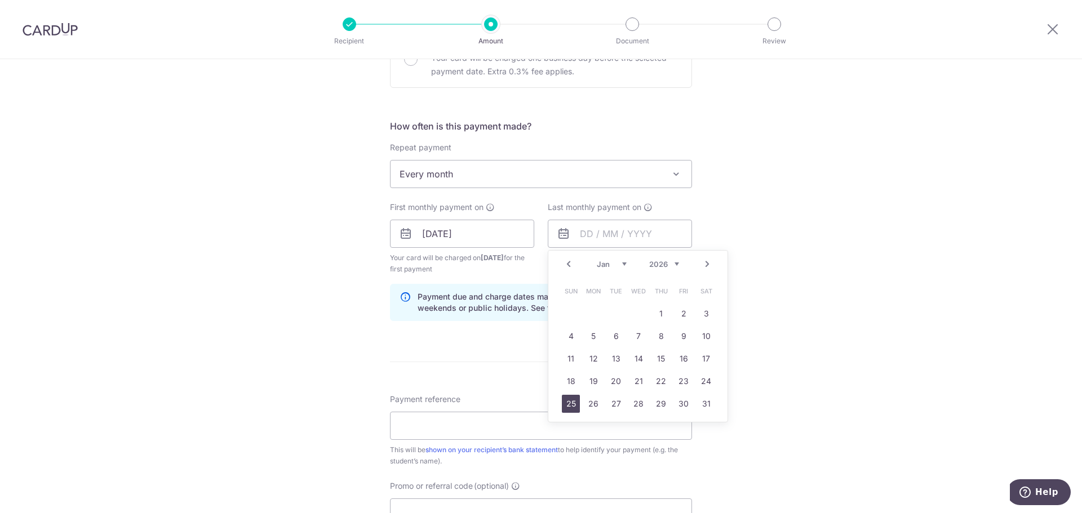
click at [568, 401] on link "25" at bounding box center [571, 404] width 18 height 18
type input "25/01/2026"
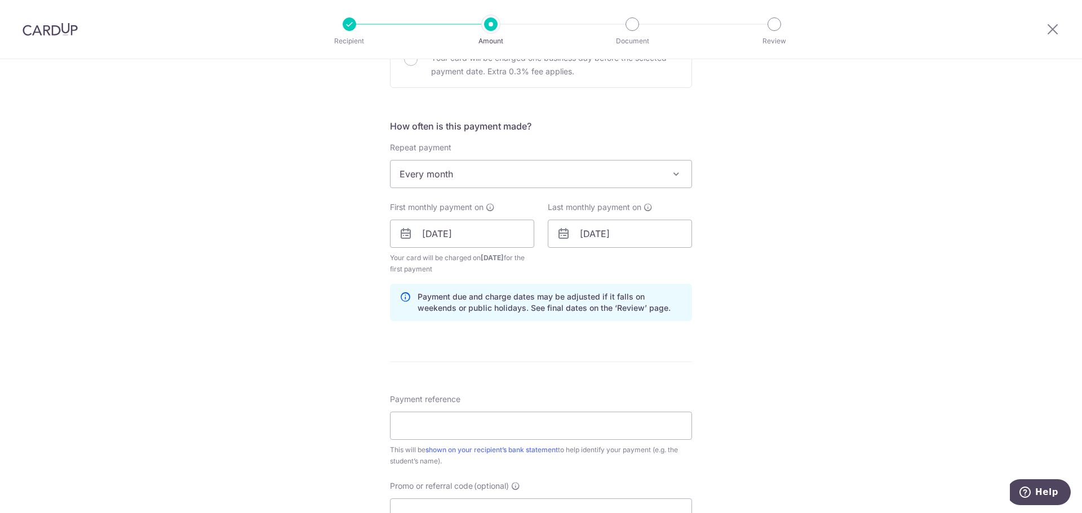
scroll to position [469, 0]
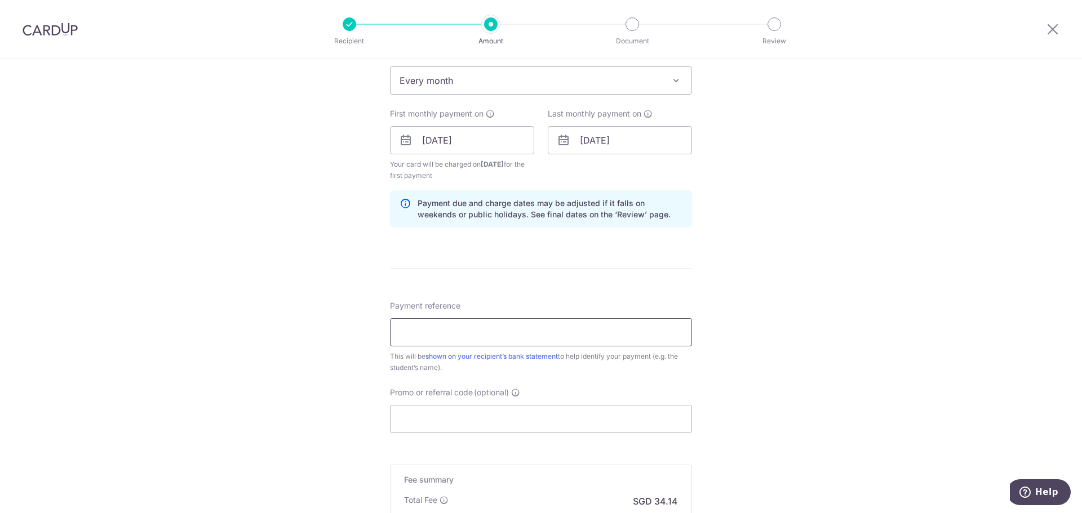
click at [497, 329] on input "Payment reference" at bounding box center [541, 332] width 302 height 28
type input "N1B Caius Chen"
click at [505, 423] on input "Promo or referral code (optional)" at bounding box center [541, 419] width 302 height 28
paste input "REC185"
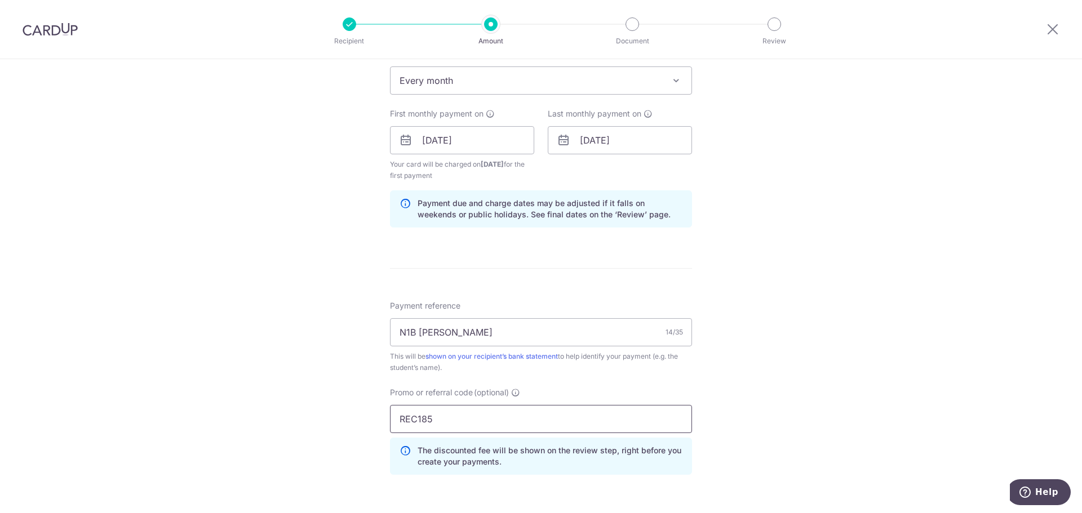
type input "REC185"
click at [816, 435] on div "Tell us more about your payment Enter payment amount SGD 1,313.20 1313.20 Selec…" at bounding box center [541, 153] width 1082 height 1127
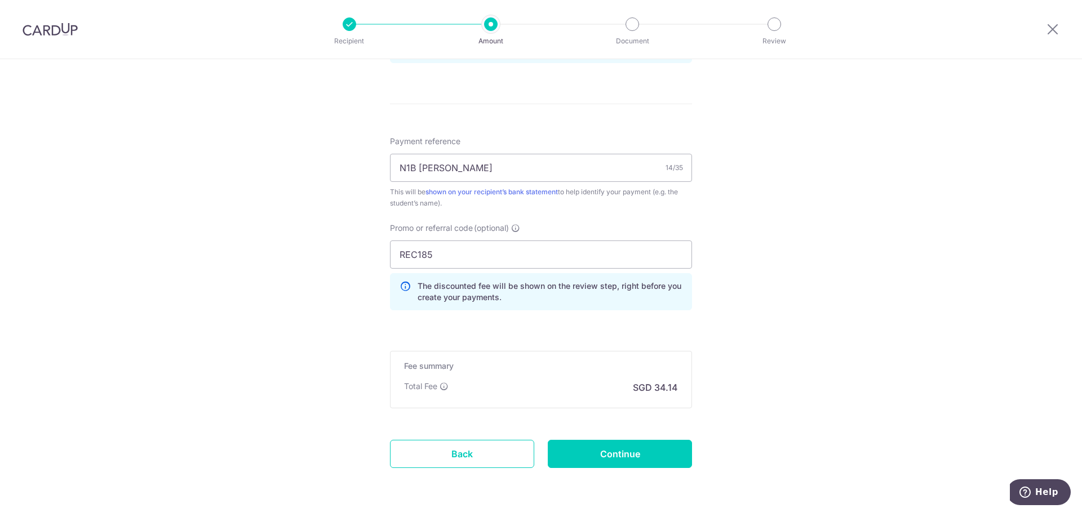
scroll to position [658, 0]
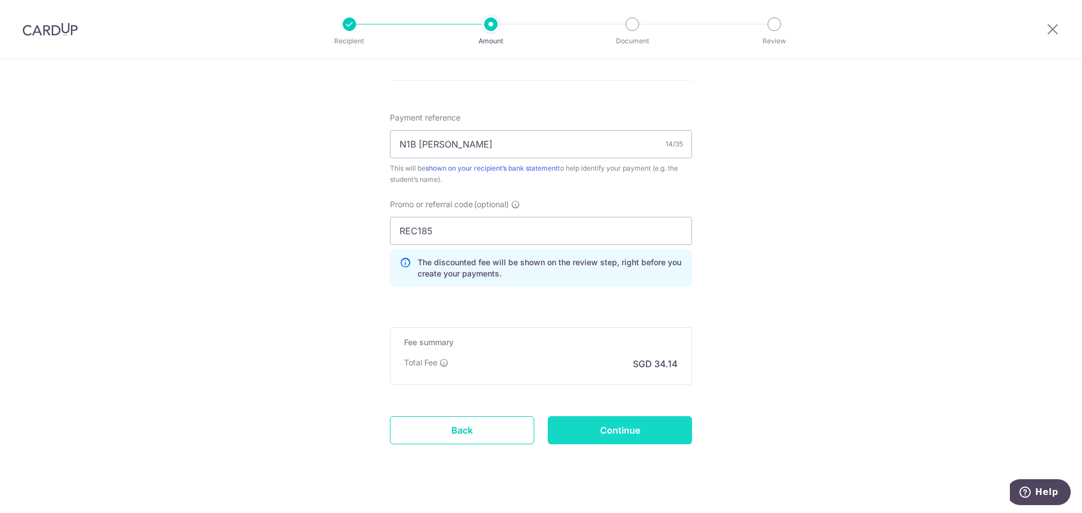
click at [648, 432] on input "Continue" at bounding box center [620, 430] width 144 height 28
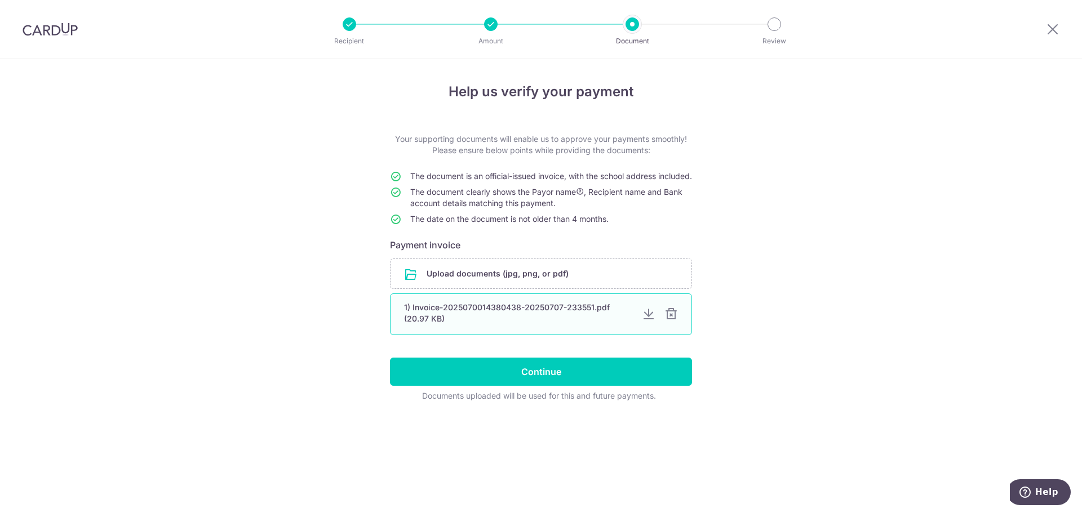
click at [675, 321] on div at bounding box center [671, 315] width 14 height 14
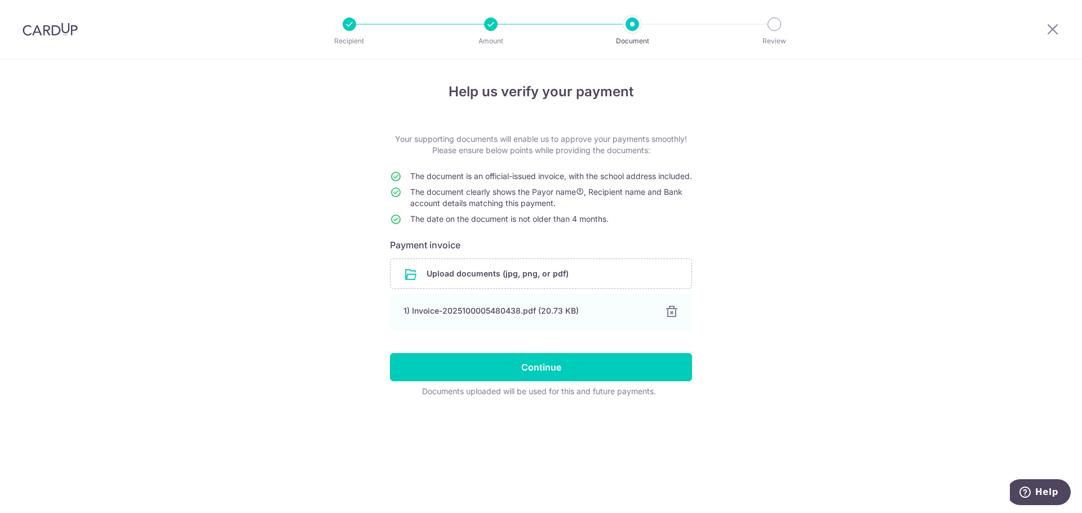
click at [269, 308] on div "Help us verify your payment Your supporting documents will enable us to approve…" at bounding box center [541, 286] width 1082 height 454
click at [520, 381] on input "Continue" at bounding box center [541, 367] width 302 height 28
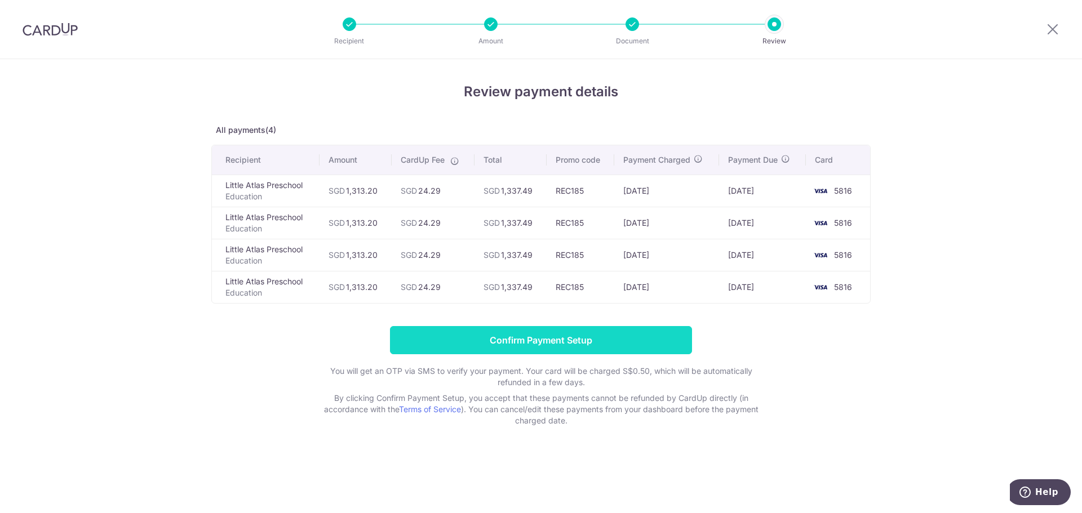
click at [663, 345] on input "Confirm Payment Setup" at bounding box center [541, 340] width 302 height 28
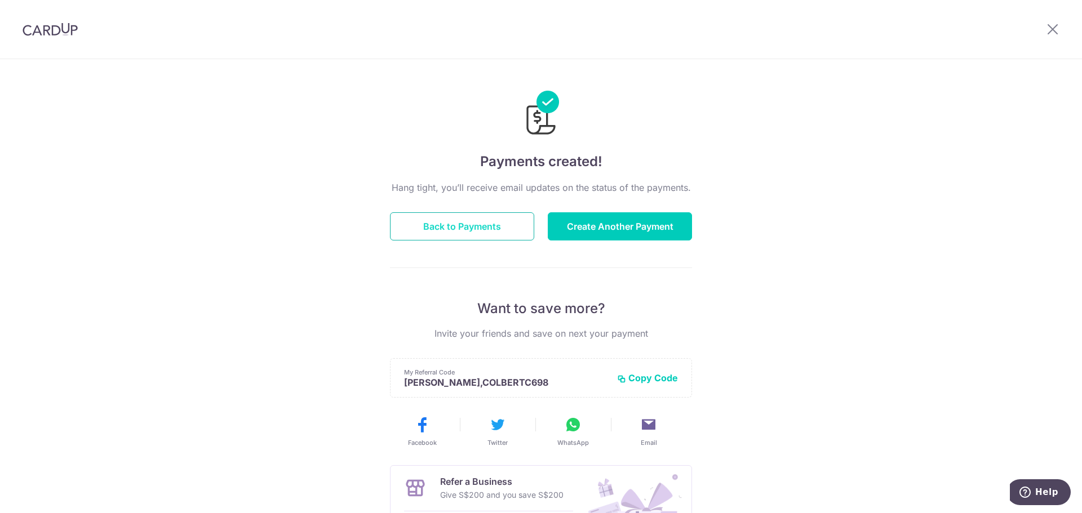
click at [491, 232] on button "Back to Payments" at bounding box center [462, 226] width 144 height 28
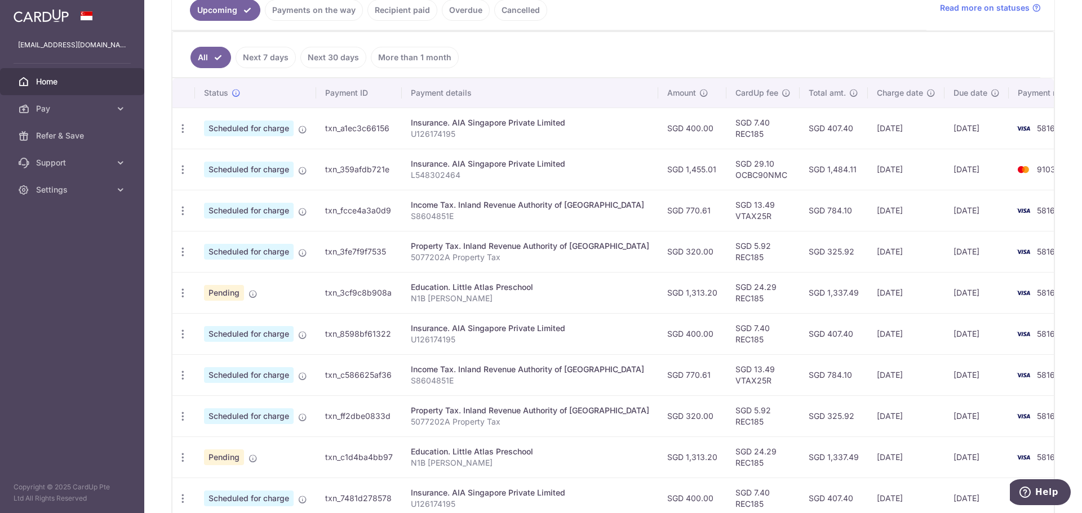
scroll to position [358, 0]
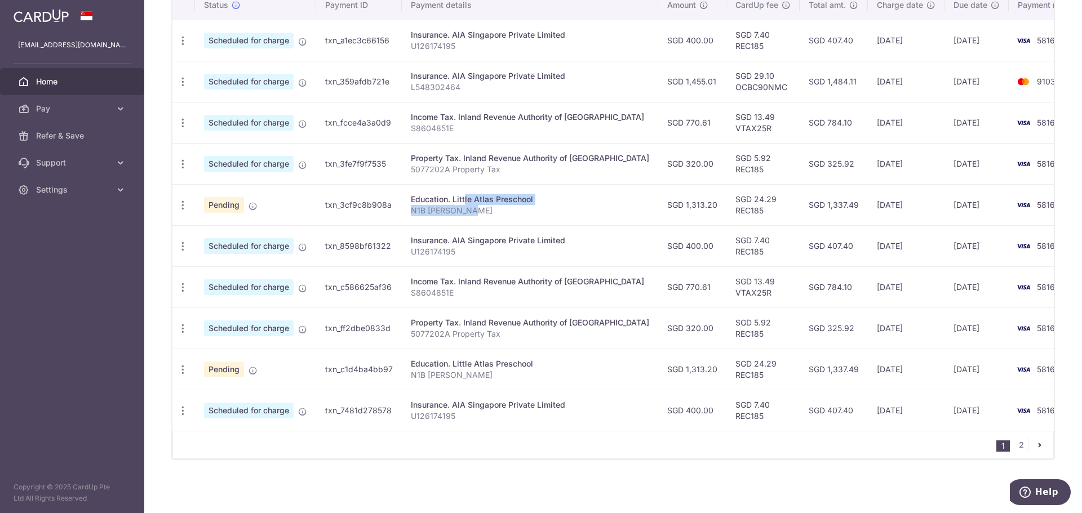
drag, startPoint x: 437, startPoint y: 194, endPoint x: 574, endPoint y: 212, distance: 138.6
click at [574, 212] on td "Education. Little Atlas Preschool N1B [PERSON_NAME]" at bounding box center [530, 204] width 256 height 41
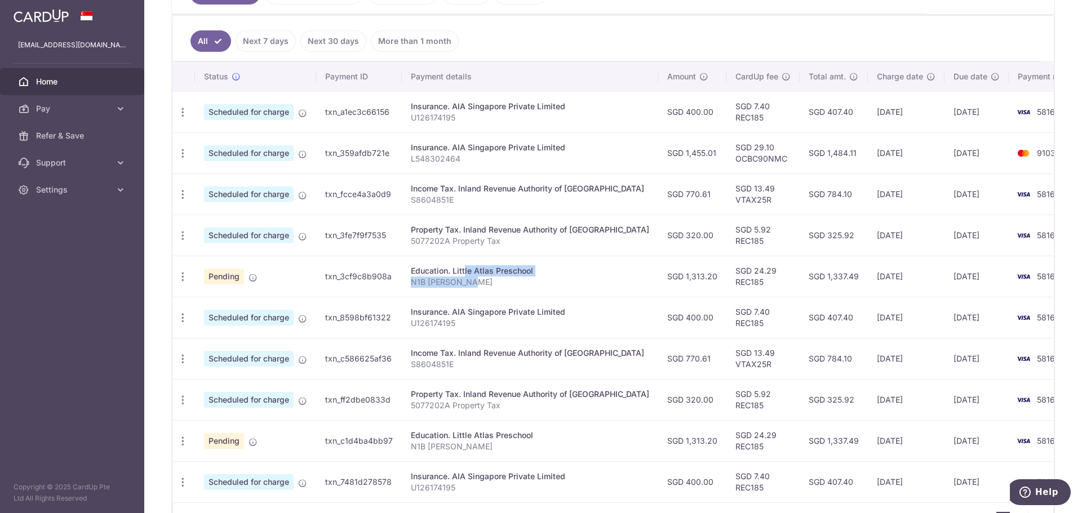
scroll to position [264, 0]
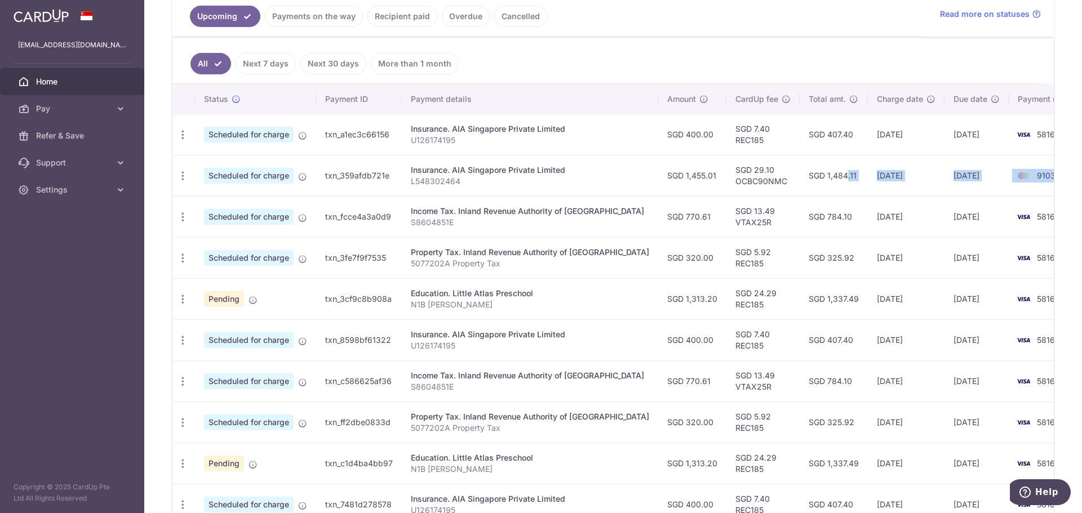
drag, startPoint x: 786, startPoint y: 180, endPoint x: 1024, endPoint y: 181, distance: 237.8
click at [1024, 181] on tr "Update payment Cancel payment Scheduled for charge txn_359afdb721e Insurance. A…" at bounding box center [633, 175] width 922 height 41
click at [1030, 176] on td "9103" at bounding box center [1052, 175] width 86 height 41
click at [896, 174] on td "[DATE]" at bounding box center [906, 175] width 77 height 41
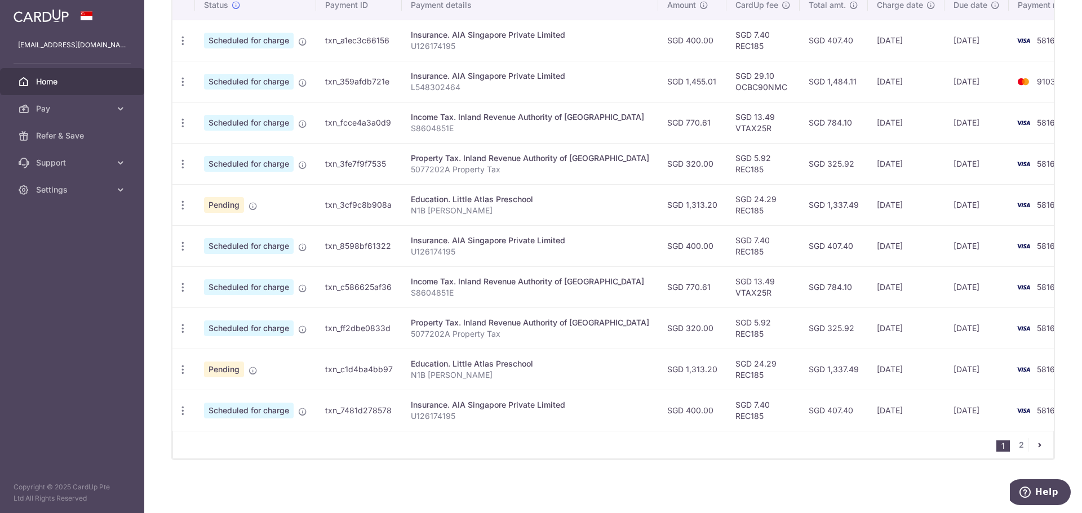
drag, startPoint x: 907, startPoint y: 209, endPoint x: 933, endPoint y: 212, distance: 26.1
click at [933, 212] on tr "Update payment Cancel payment Pending txn_3cf9c8b908a Education. Little Atlas P…" at bounding box center [633, 204] width 922 height 41
click at [944, 213] on td "25/10/2025" at bounding box center [976, 204] width 64 height 41
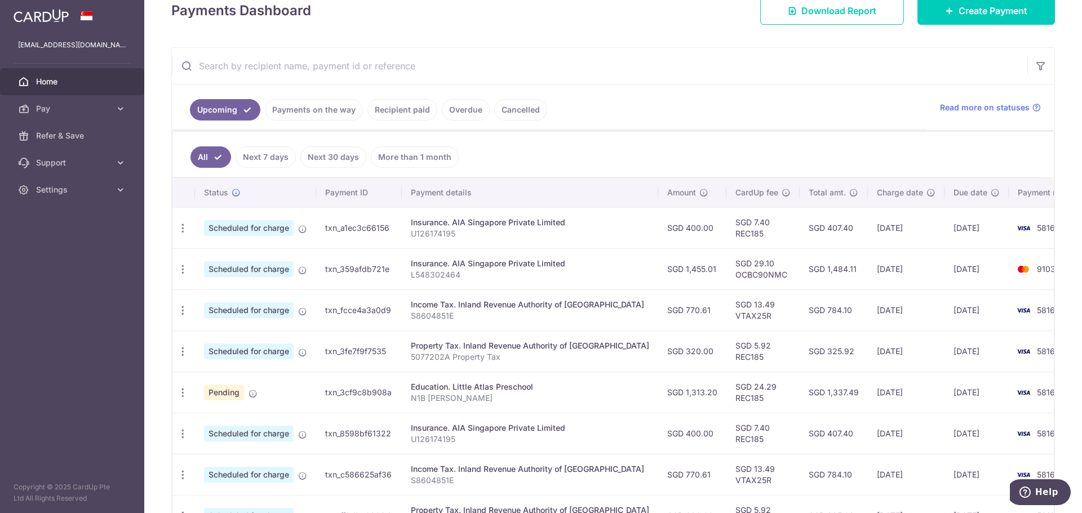
scroll to position [0, 0]
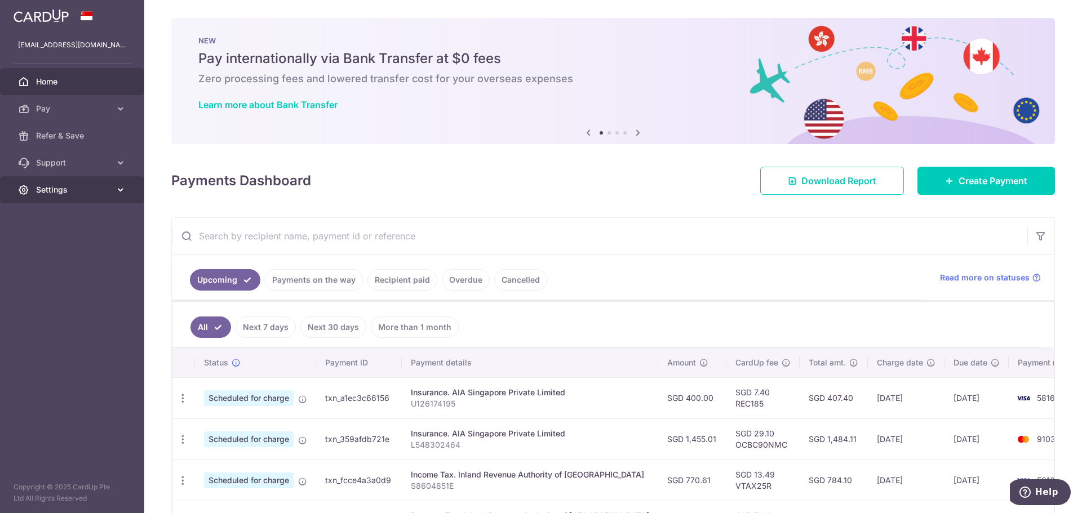
click at [60, 193] on span "Settings" at bounding box center [73, 189] width 74 height 11
click at [75, 252] on link "Logout" at bounding box center [72, 243] width 144 height 27
